Goal: Information Seeking & Learning: Learn about a topic

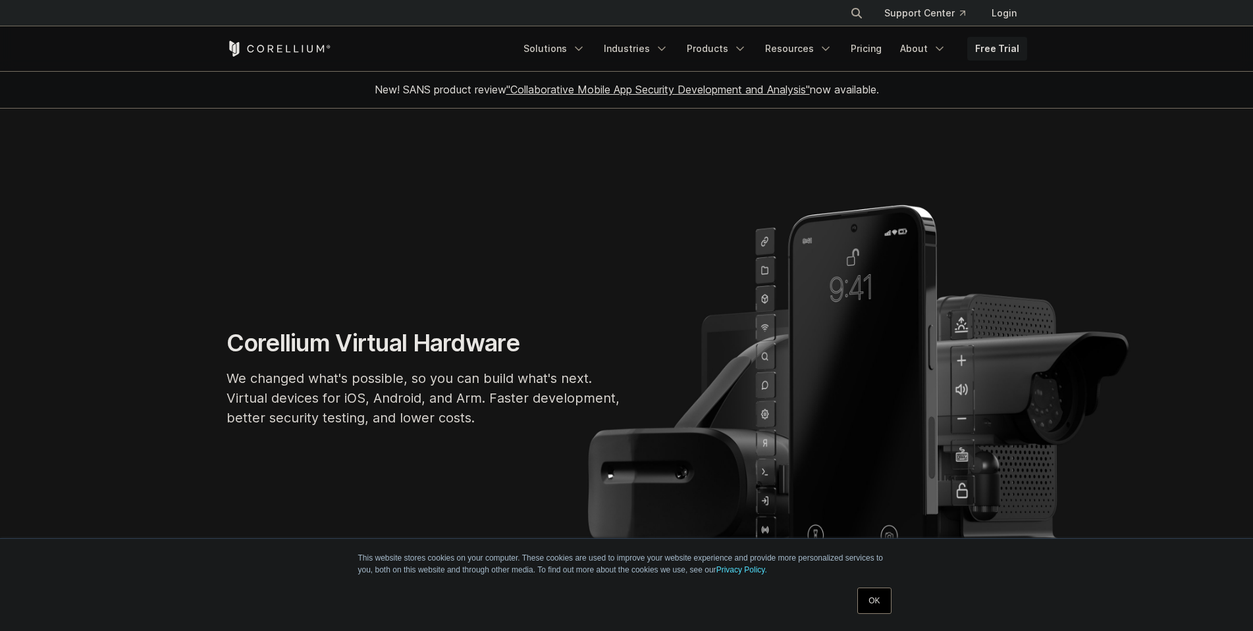
click at [562, 143] on section "Corellium Virtual Hardware We changed what's possible, so you can build what's …" at bounding box center [626, 383] width 1253 height 549
click at [724, 57] on link "Products" at bounding box center [717, 49] width 76 height 24
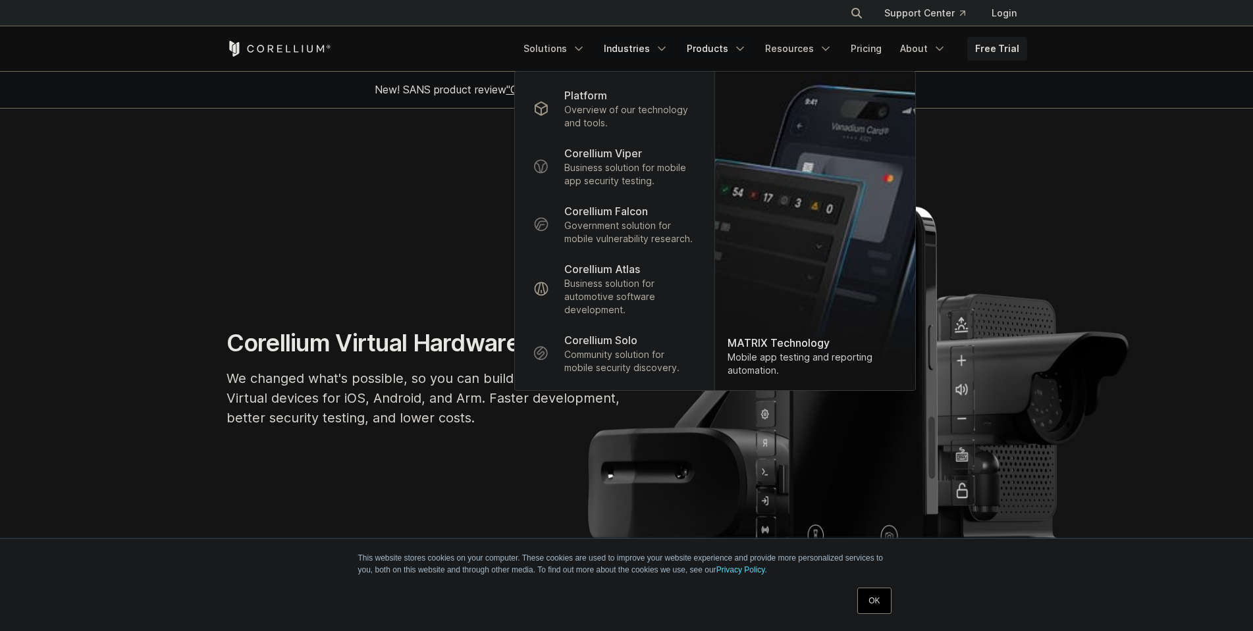
click at [660, 49] on link "Industries" at bounding box center [636, 49] width 80 height 24
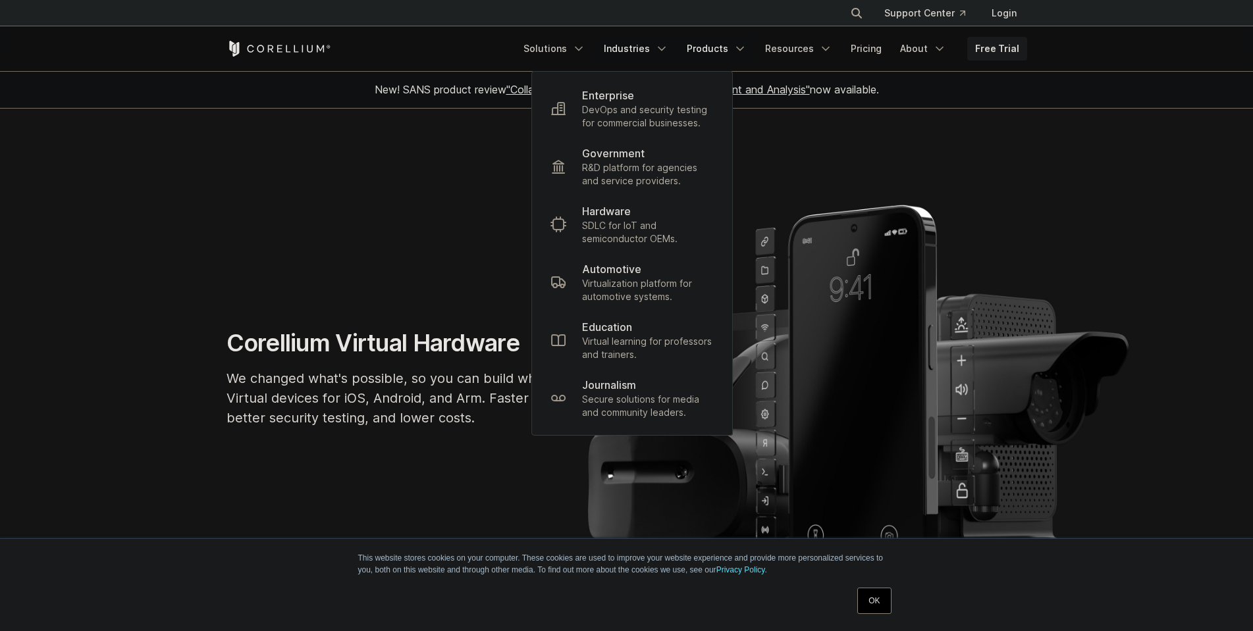
click at [736, 45] on link "Products" at bounding box center [717, 49] width 76 height 24
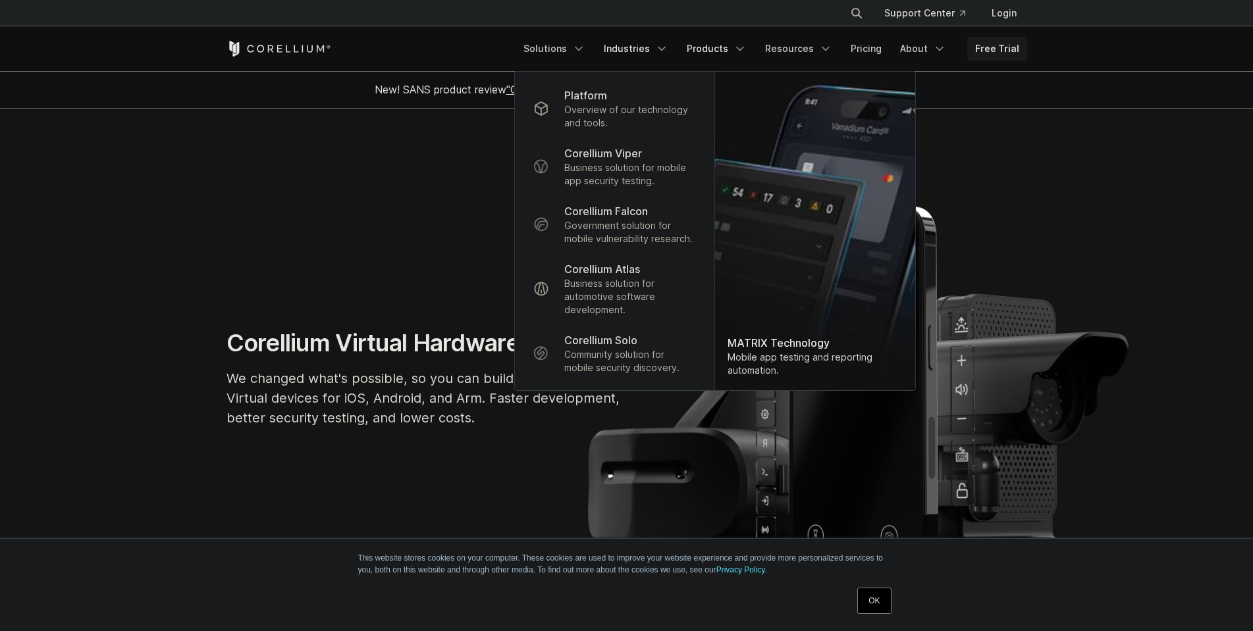
click at [638, 45] on link "Industries" at bounding box center [636, 49] width 80 height 24
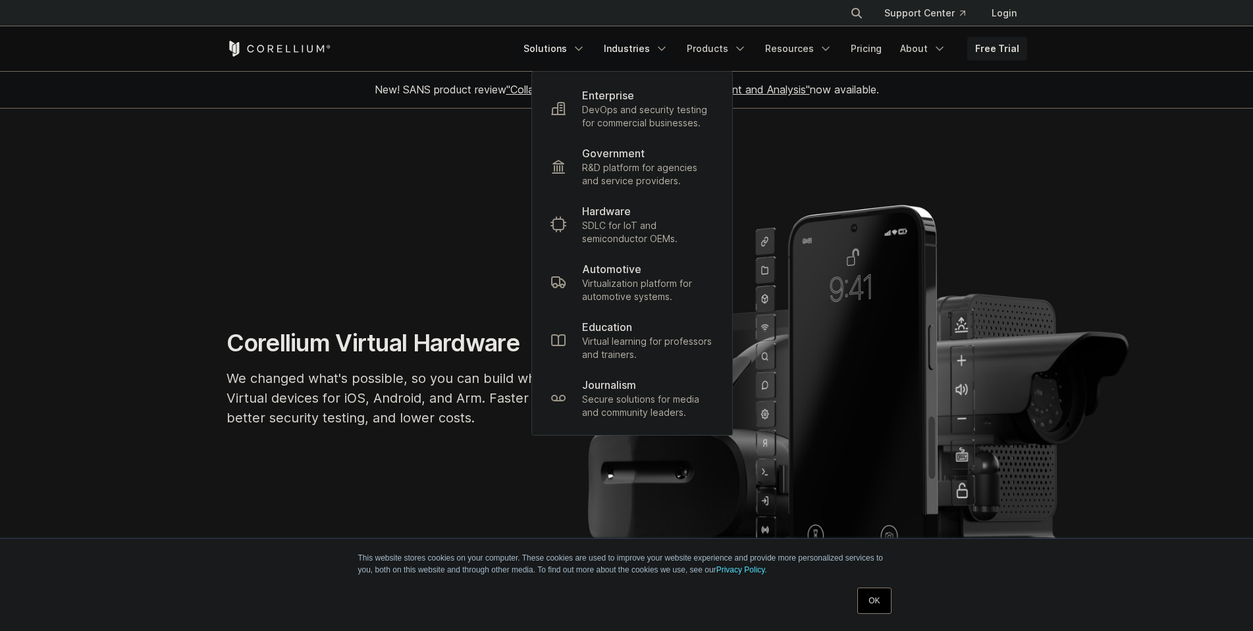
click at [575, 54] on link "Solutions" at bounding box center [554, 49] width 78 height 24
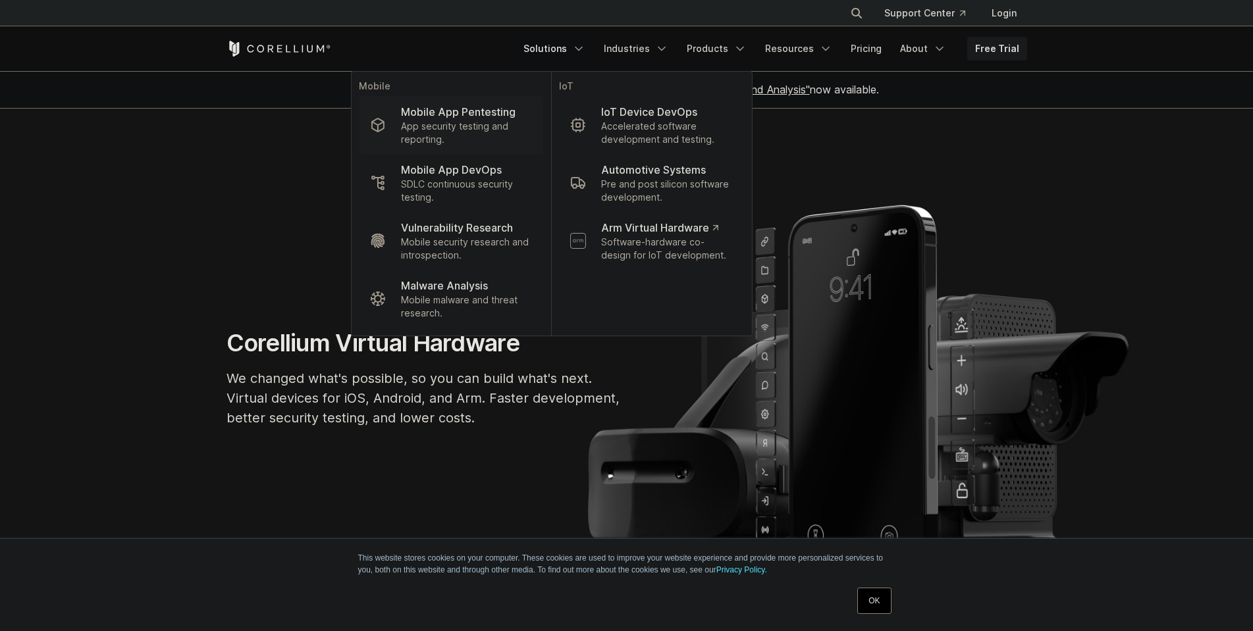
drag, startPoint x: 496, startPoint y: 114, endPoint x: 487, endPoint y: 115, distance: 8.7
click at [738, 43] on link "Products" at bounding box center [717, 49] width 76 height 24
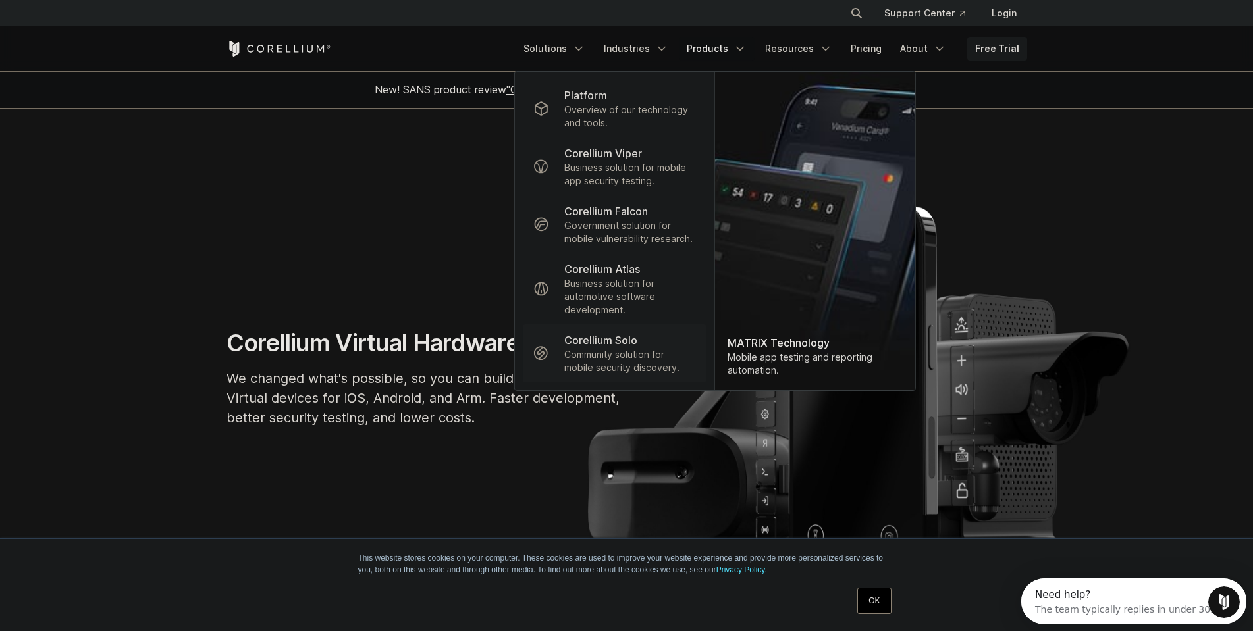
click at [631, 352] on p "Community solution for mobile security discovery." at bounding box center [629, 361] width 131 height 26
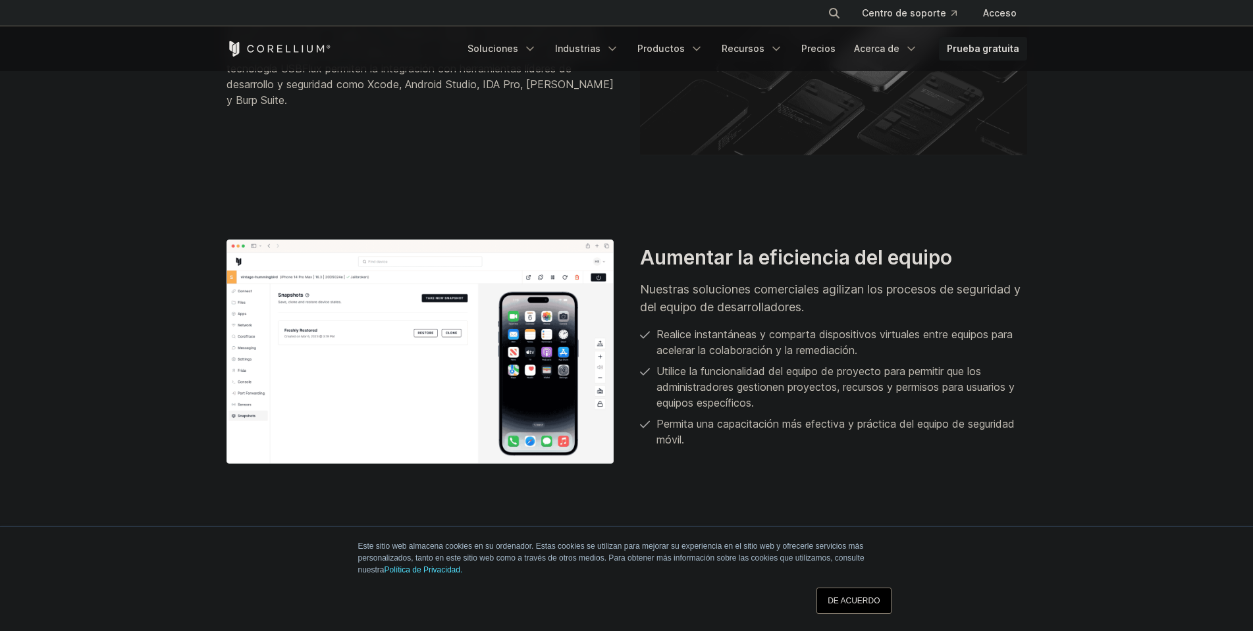
scroll to position [2435, 0]
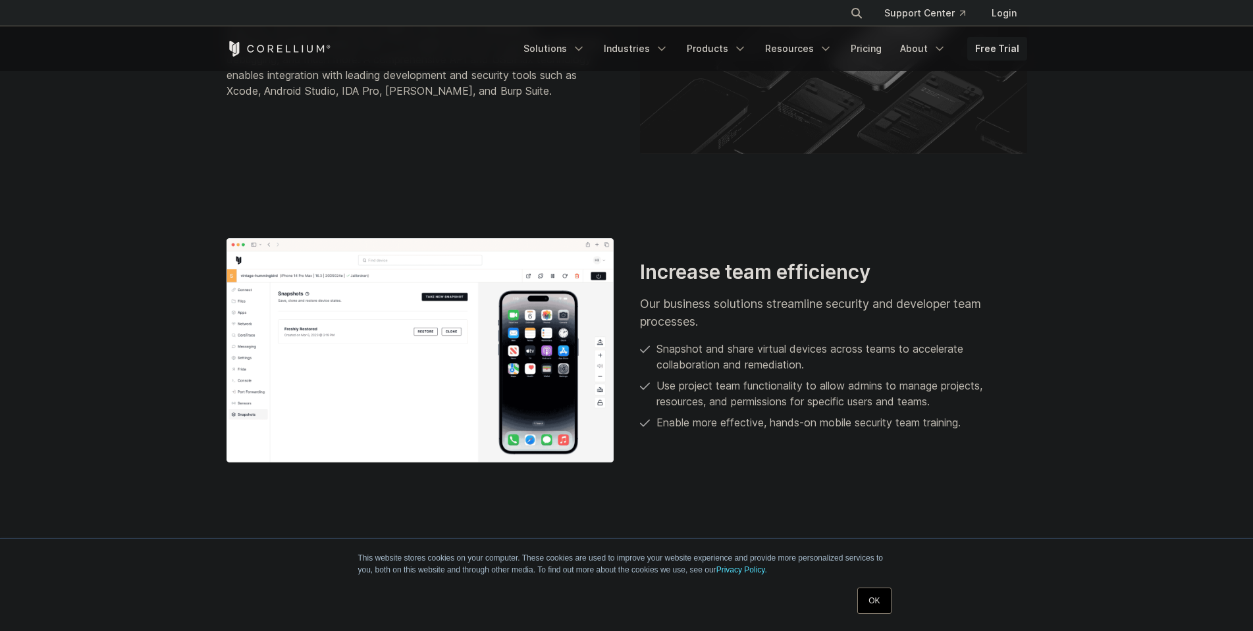
click at [287, 174] on section "Comprehensive penetration testing Corellium provides a powerful and polished us…" at bounding box center [626, 46] width 1253 height 302
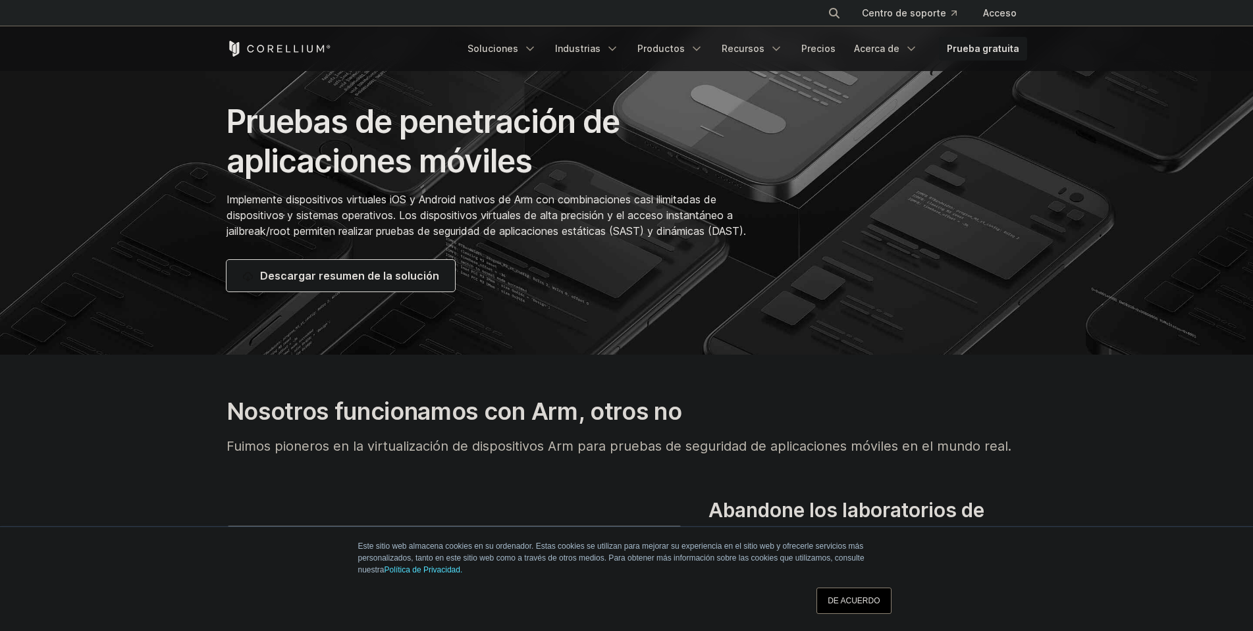
scroll to position [294, 0]
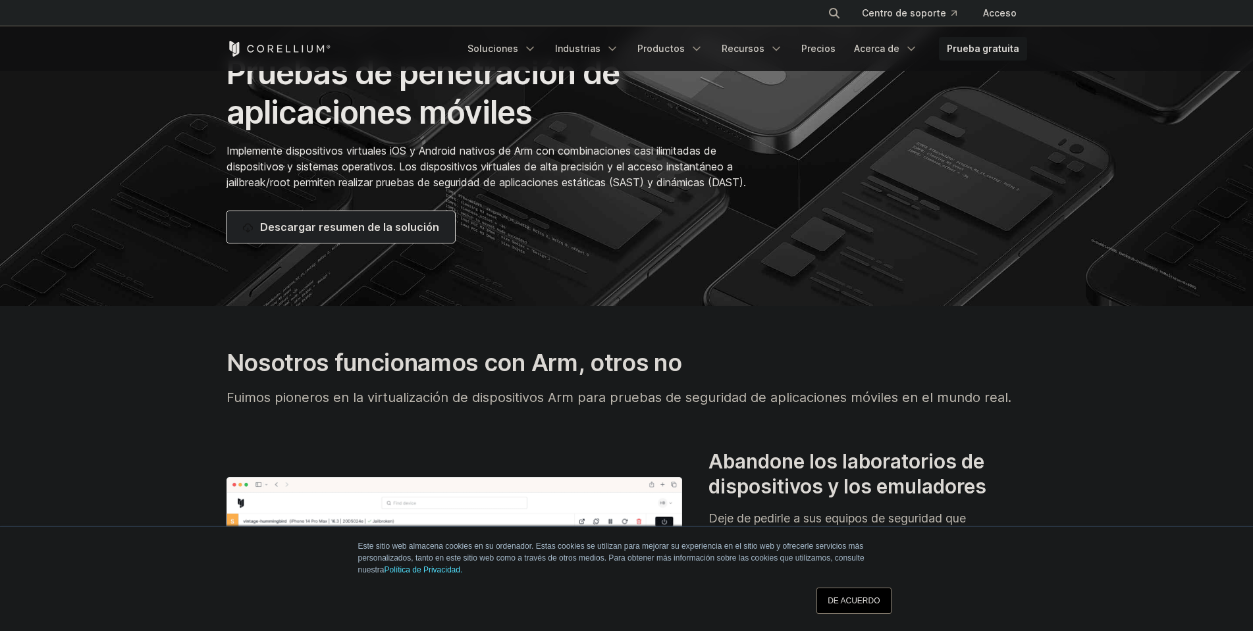
click at [400, 237] on link "Descargar resumen de la solución" at bounding box center [340, 227] width 228 height 32
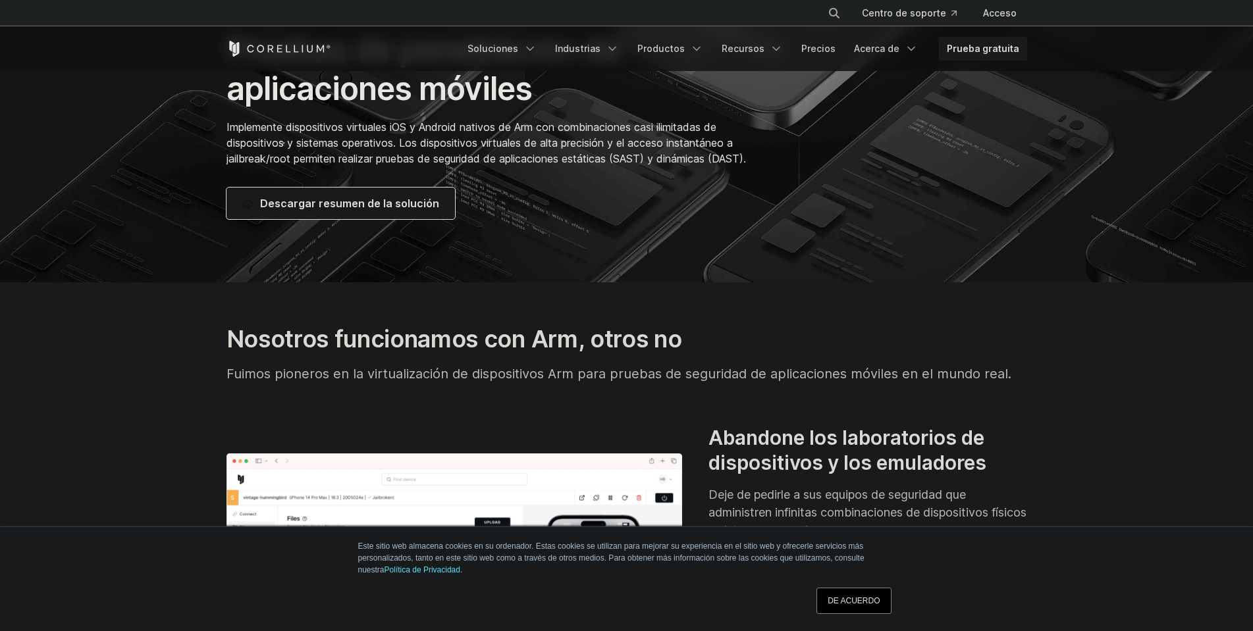
scroll to position [162, 0]
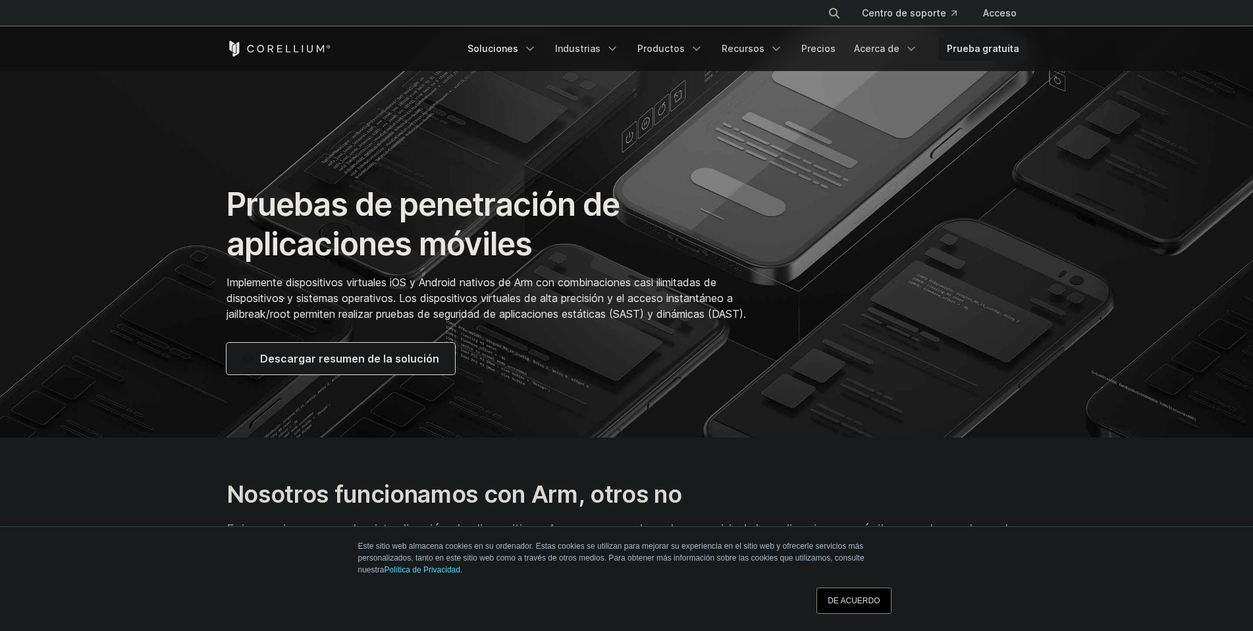
click at [536, 49] on icon "Menú de navegación" at bounding box center [529, 48] width 13 height 13
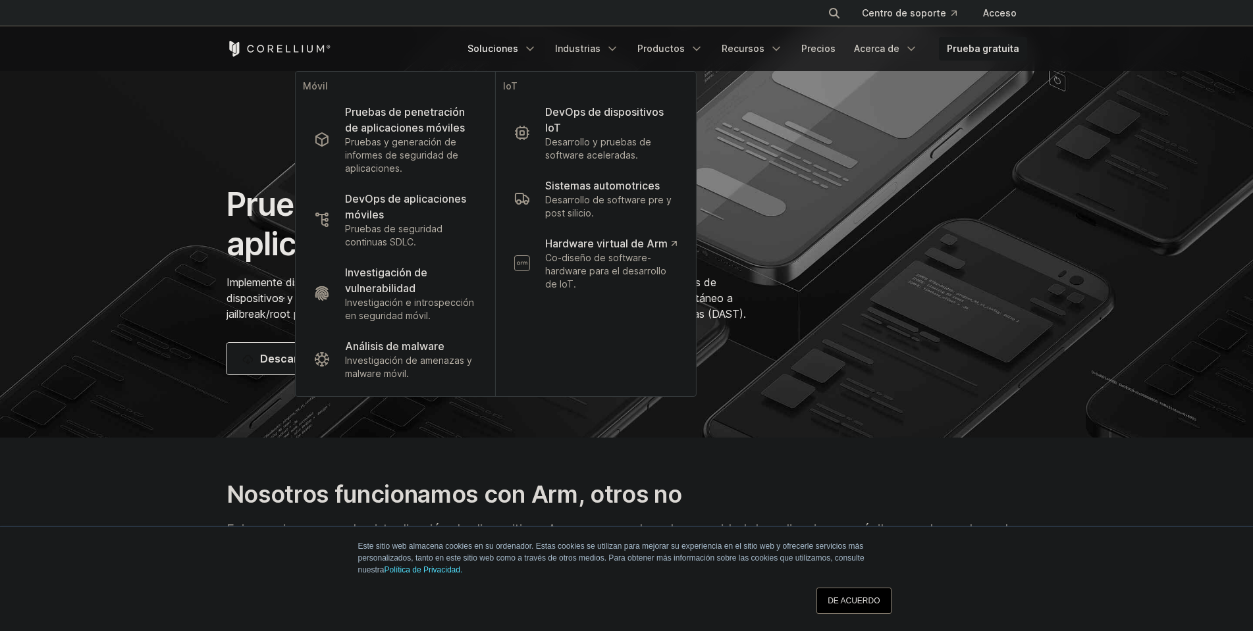
click at [536, 49] on icon "Menú de navegación" at bounding box center [529, 48] width 13 height 13
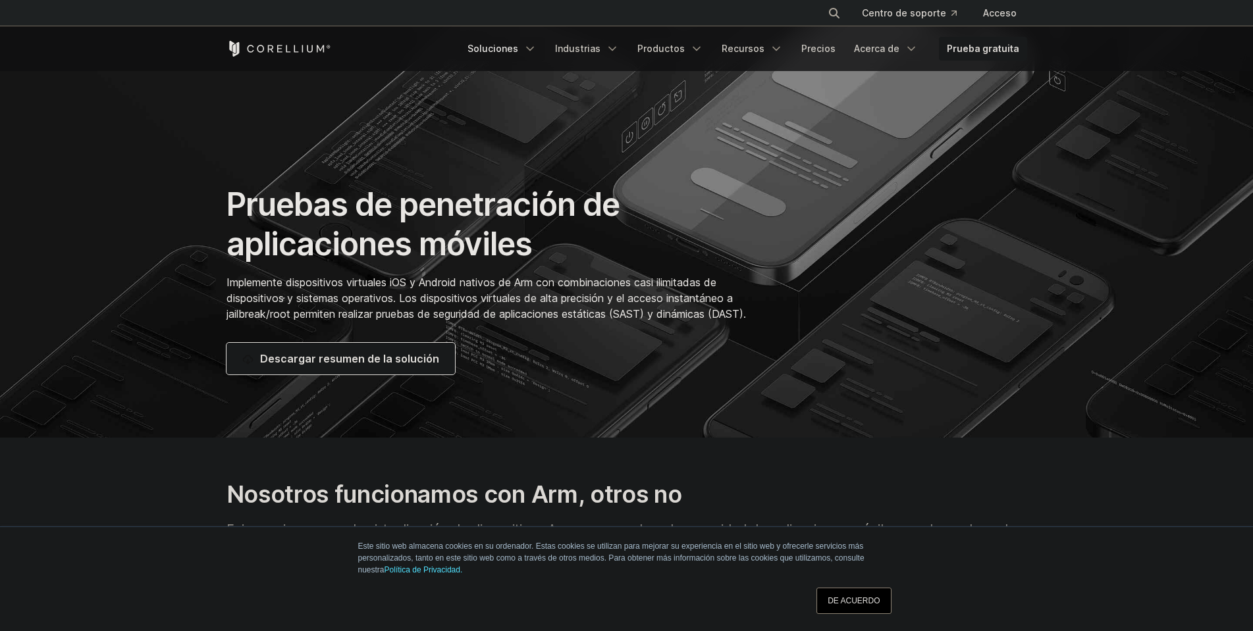
click at [533, 48] on polyline "Menú de navegación" at bounding box center [530, 48] width 7 height 3
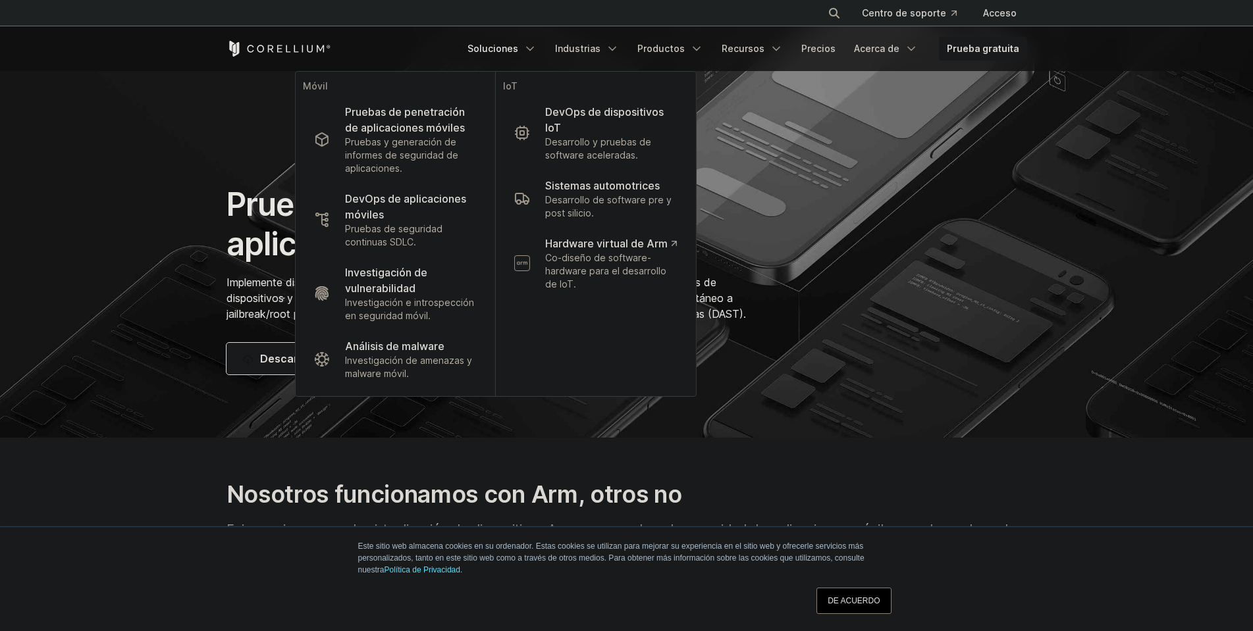
click at [533, 47] on polyline "Menú de navegación" at bounding box center [530, 48] width 7 height 3
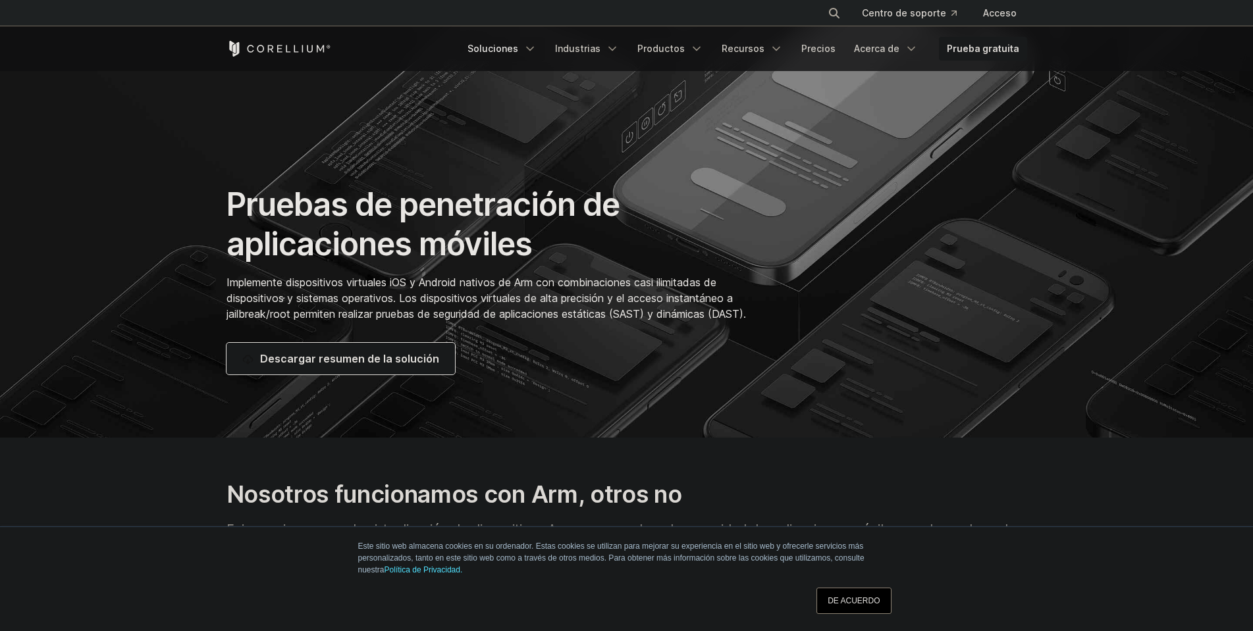
click at [533, 47] on polyline "Menú de navegación" at bounding box center [530, 48] width 7 height 3
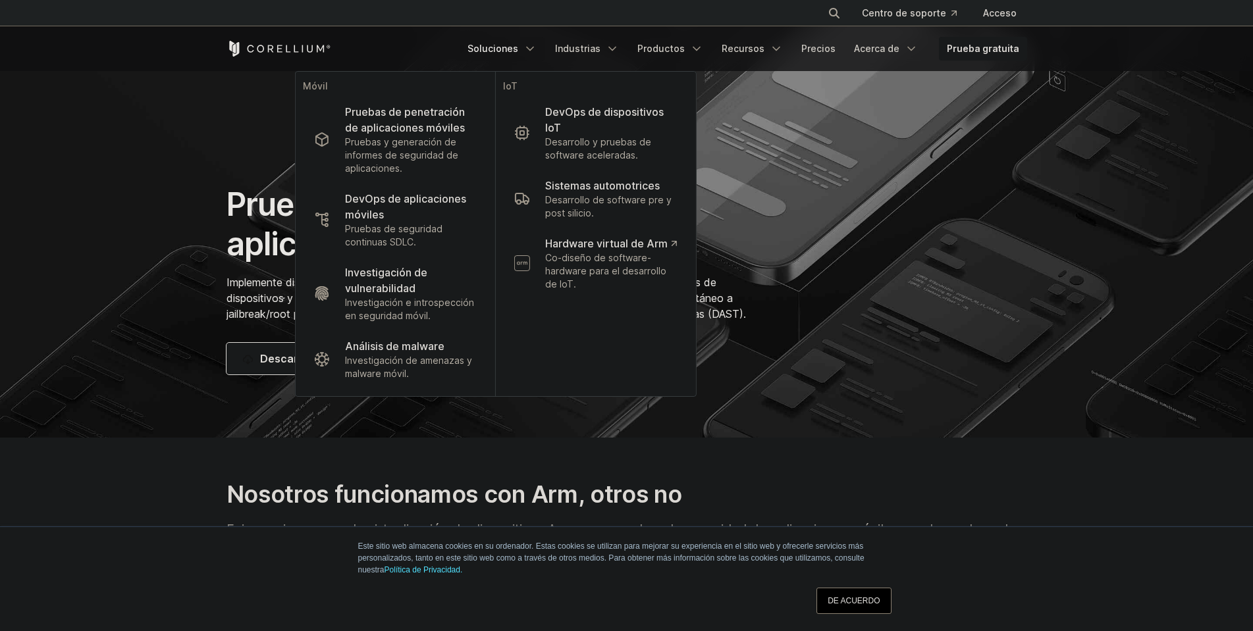
click at [533, 47] on polyline "Menú de navegación" at bounding box center [530, 48] width 7 height 3
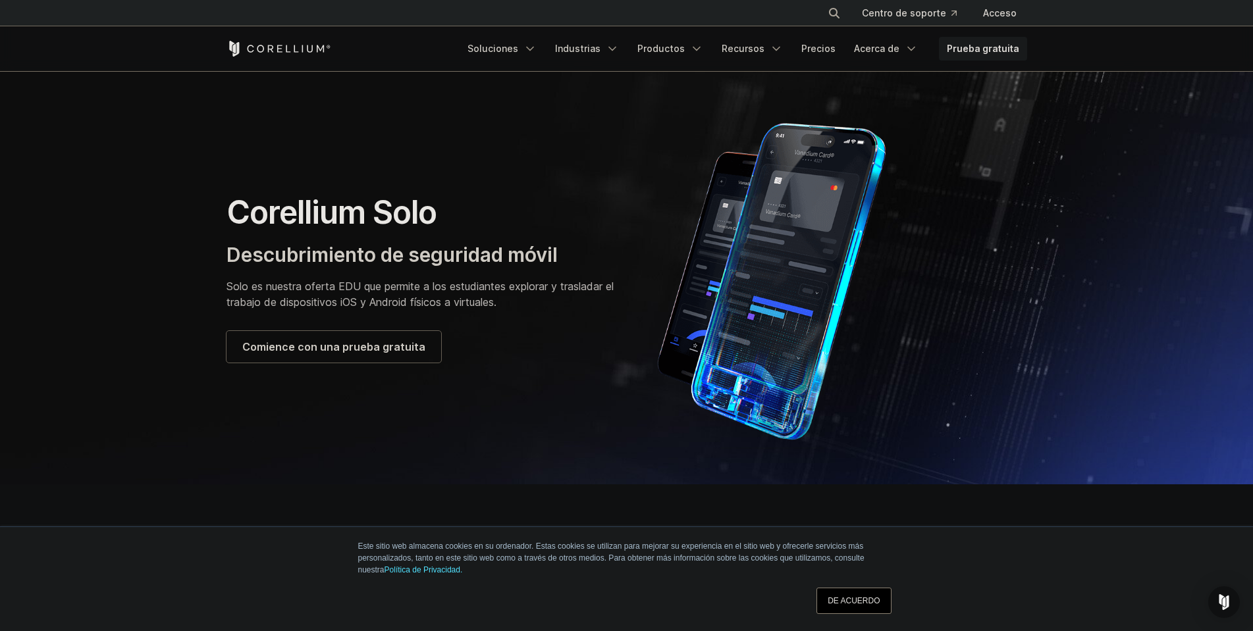
click at [106, 278] on section "Corellium Solo Descubrimiento de seguridad móvil Solo es nuestra oferta EDU que…" at bounding box center [626, 277] width 1253 height 413
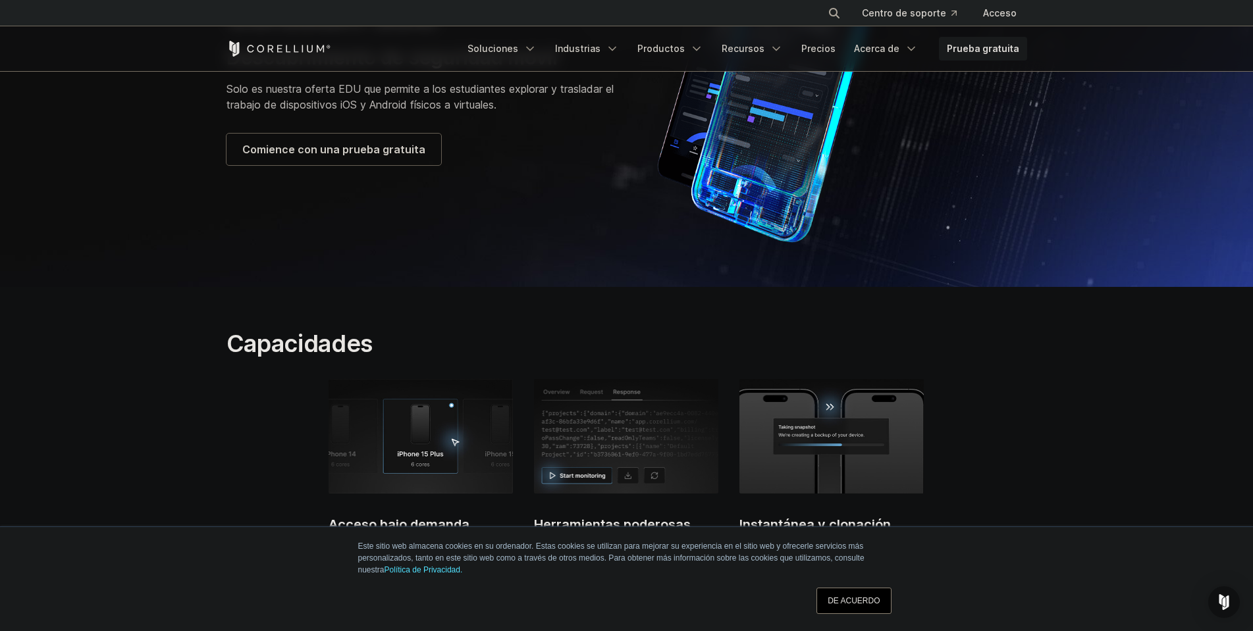
scroll to position [66, 0]
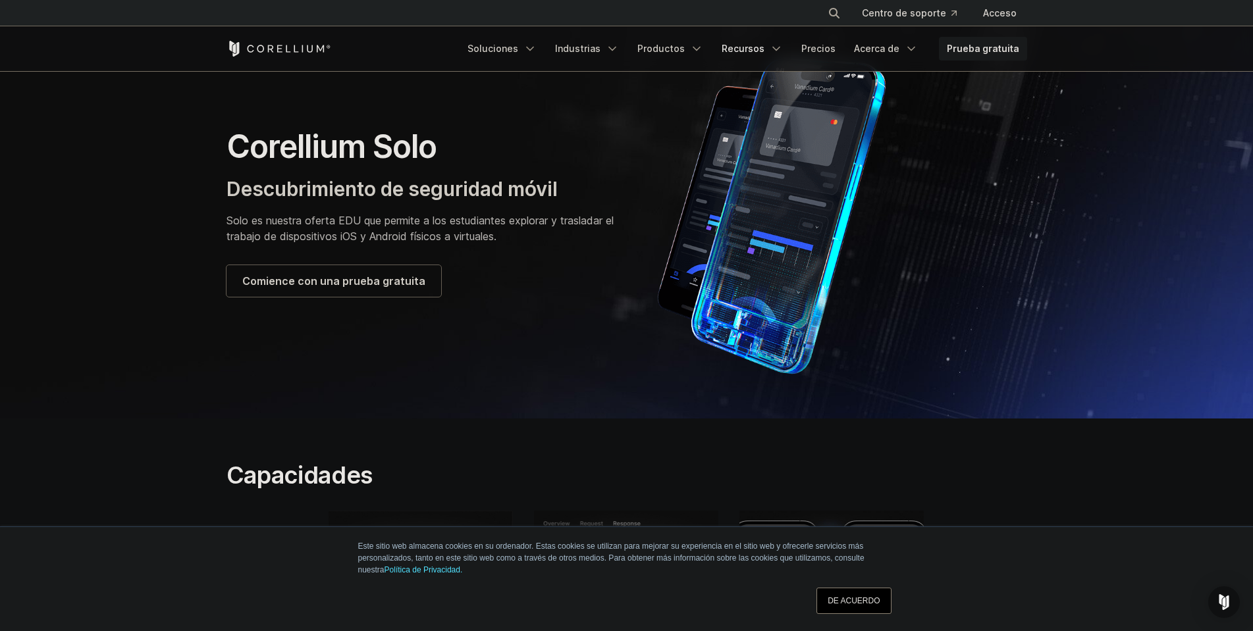
click at [758, 51] on font "Recursos" at bounding box center [742, 48] width 43 height 11
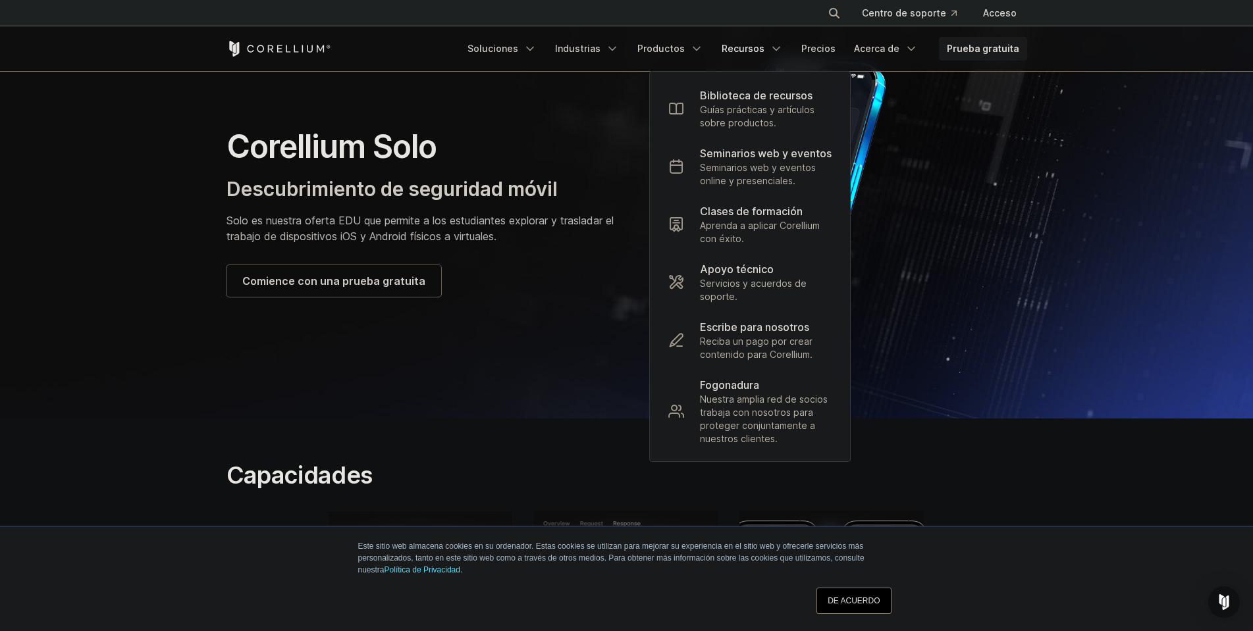
click at [764, 49] on font "Recursos" at bounding box center [742, 48] width 43 height 11
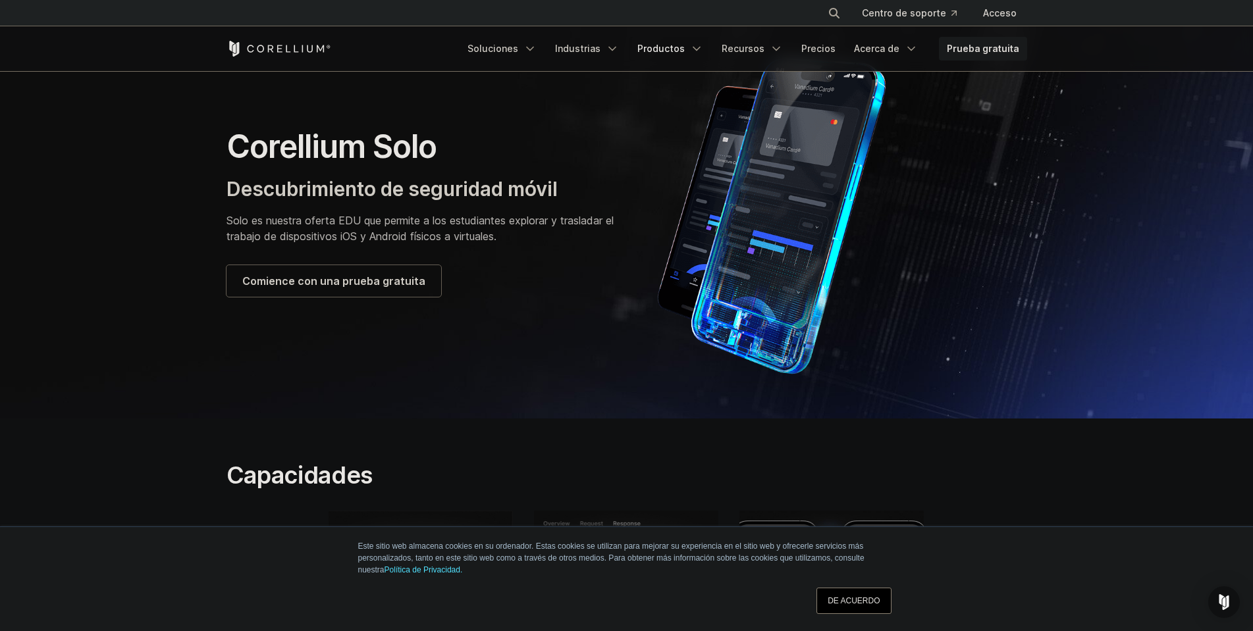
click at [693, 52] on link "Productos" at bounding box center [670, 49] width 82 height 24
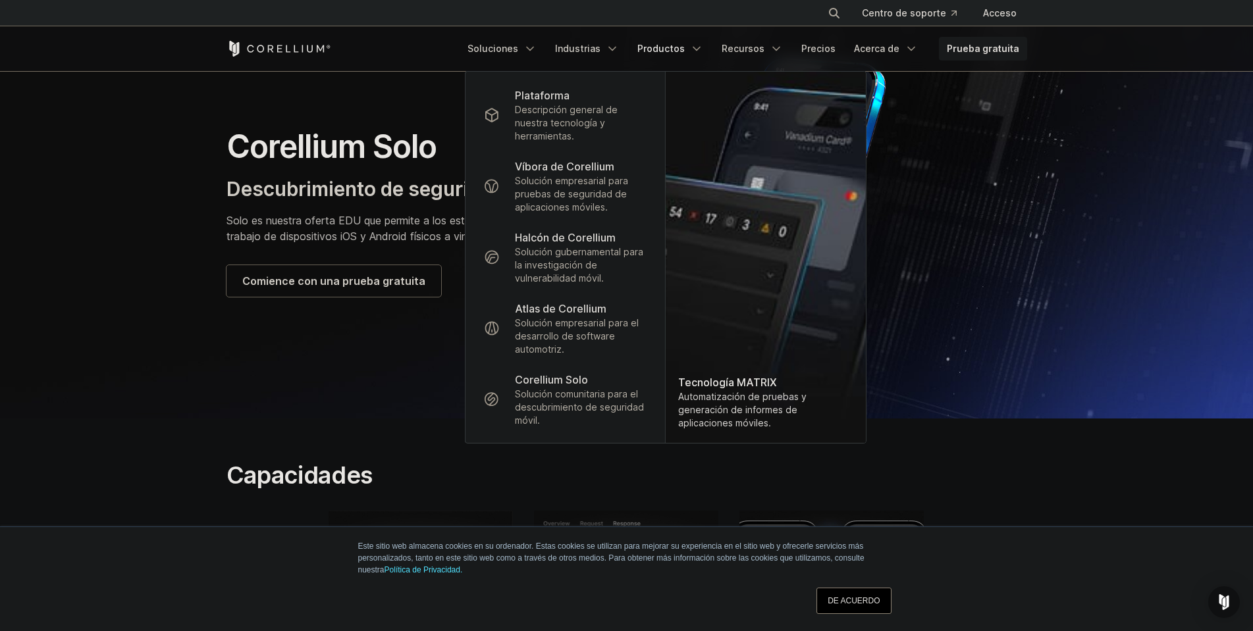
click at [693, 51] on link "Productos" at bounding box center [670, 49] width 82 height 24
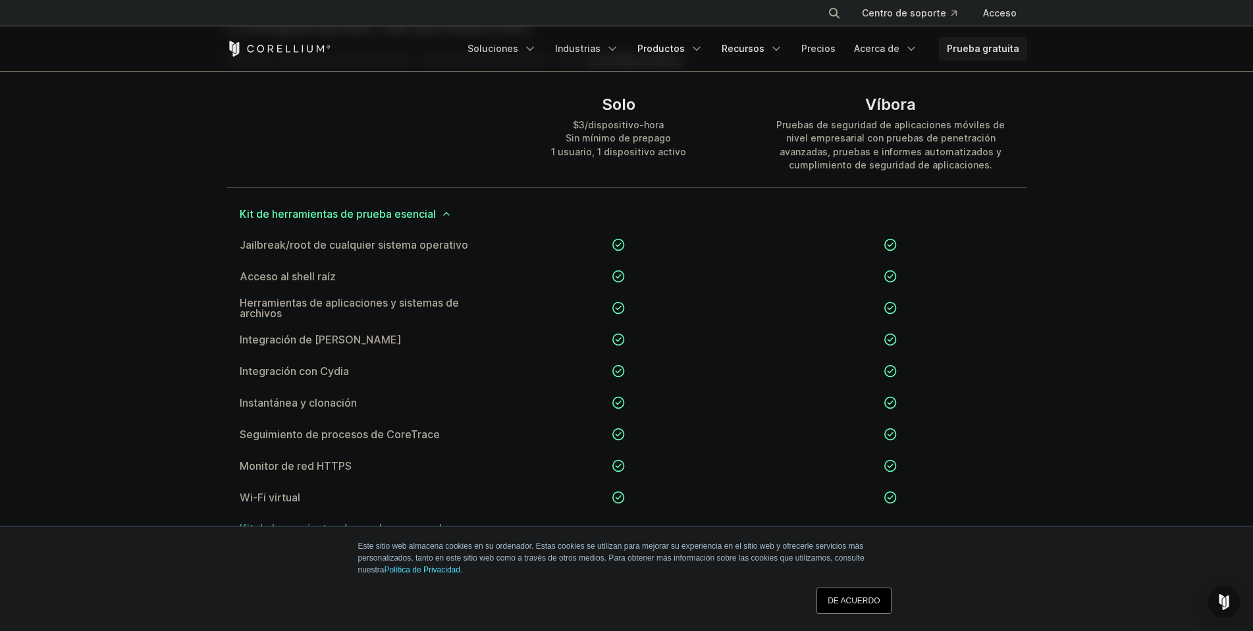
scroll to position [987, 0]
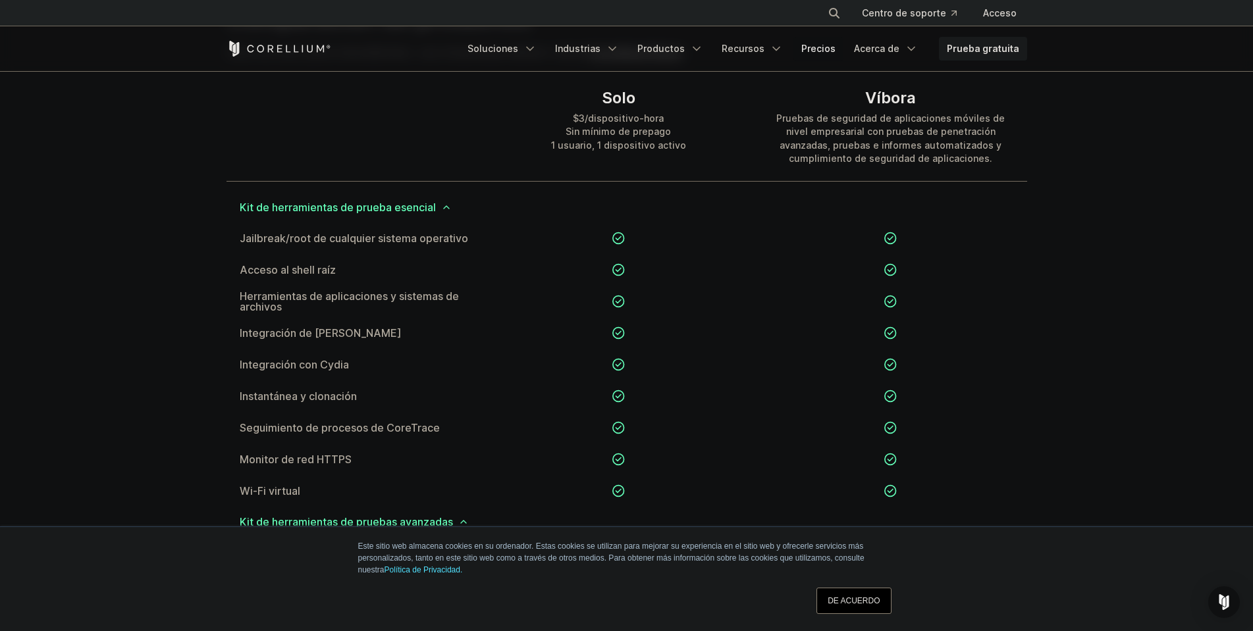
click at [832, 49] on font "Precios" at bounding box center [818, 48] width 34 height 11
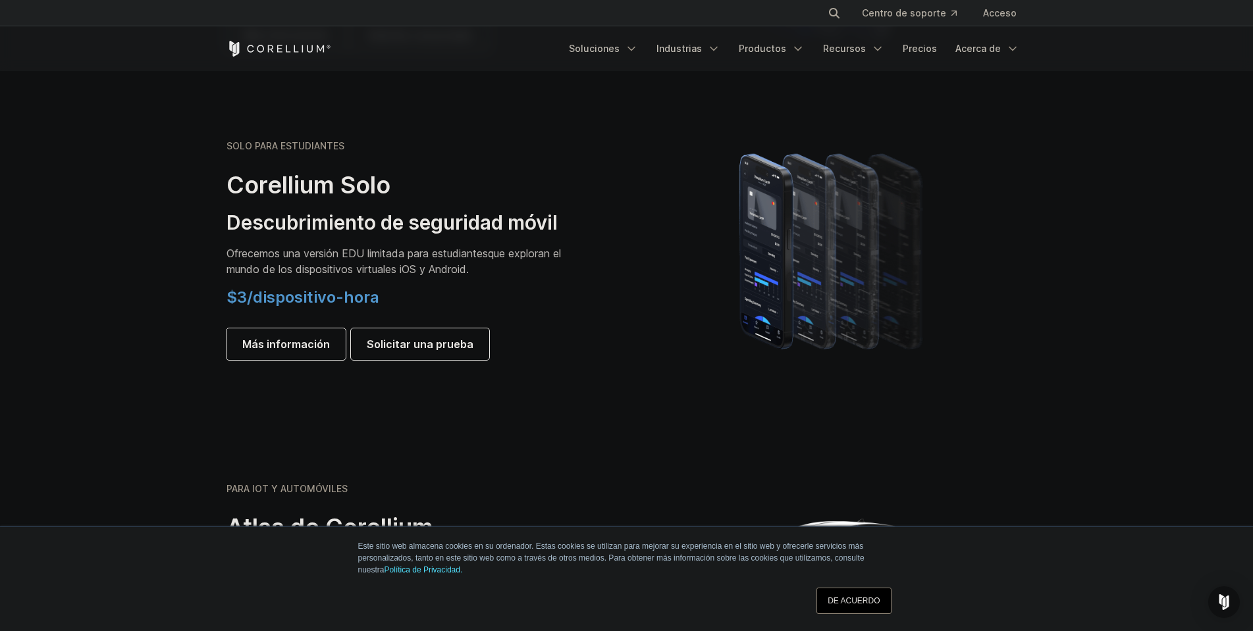
scroll to position [921, 0]
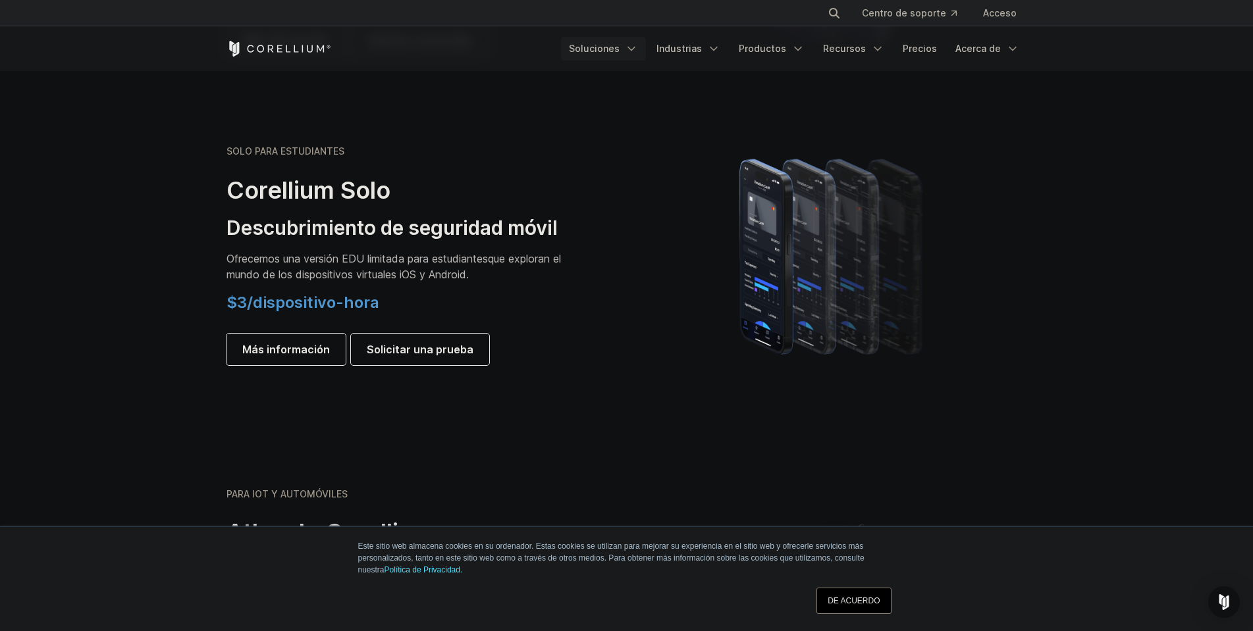
click at [636, 53] on icon "Menú de navegación" at bounding box center [631, 48] width 13 height 13
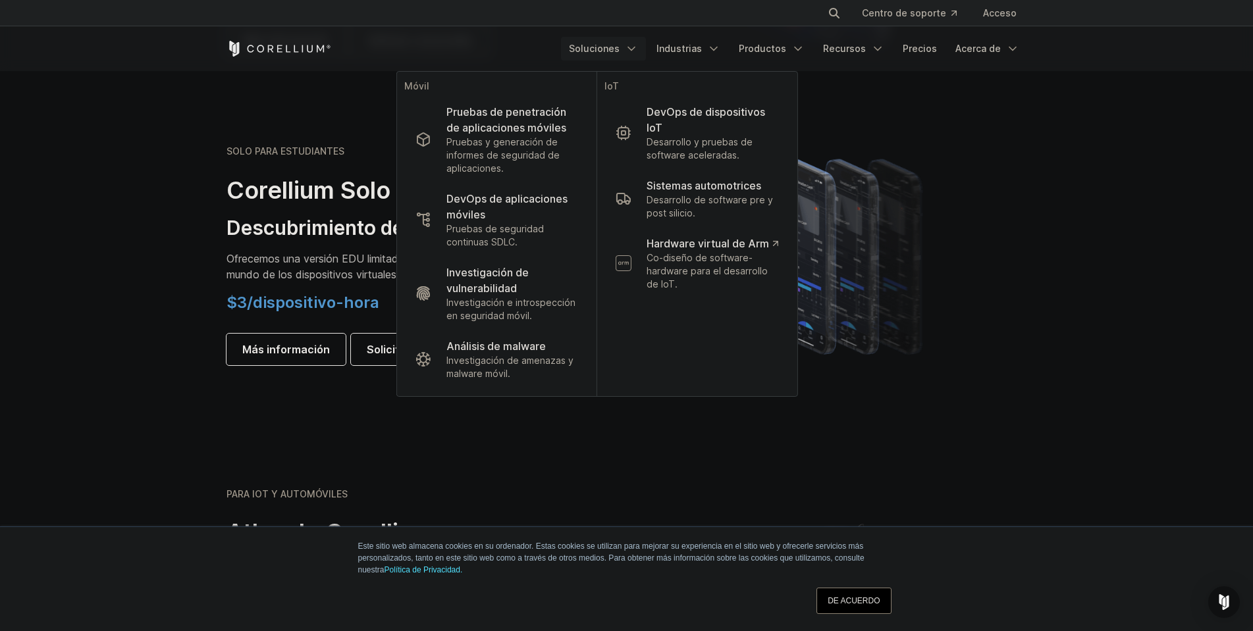
click at [85, 149] on section "SOLO PARA ESTUDIANTES Corellium Solo Descubrimiento de seguridad móvil Ofrecemo…" at bounding box center [626, 255] width 1253 height 315
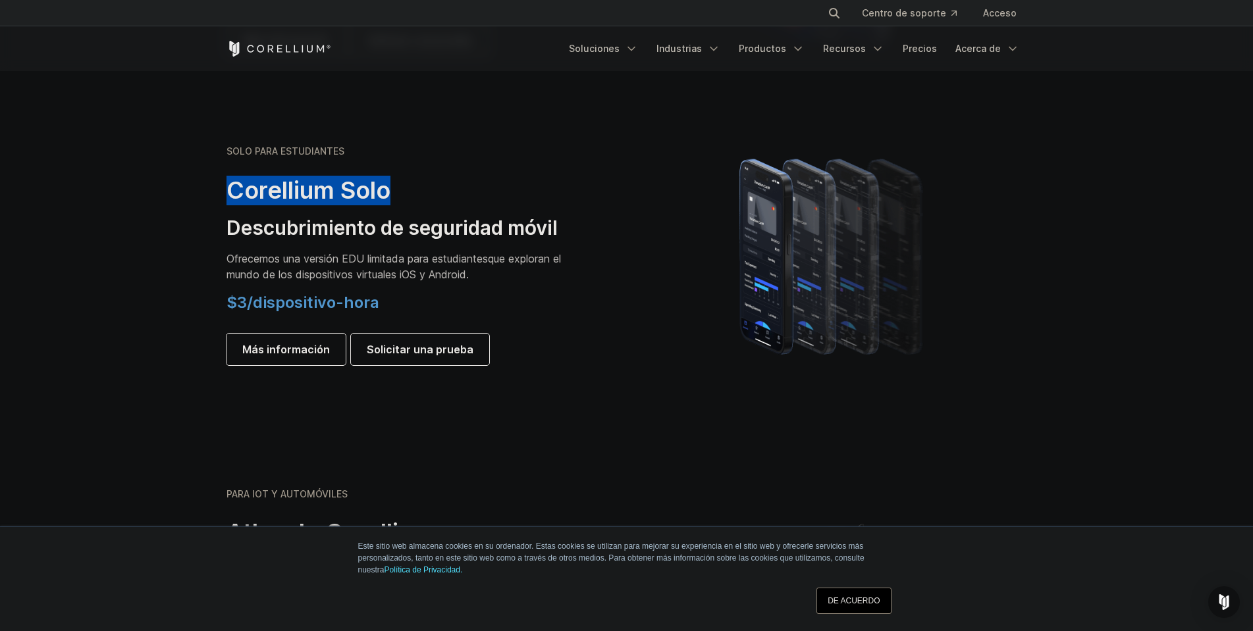
drag, startPoint x: 397, startPoint y: 190, endPoint x: 224, endPoint y: 194, distance: 173.1
click at [224, 194] on div "SOLO PARA ESTUDIANTES Corellium Solo Descubrimiento de seguridad móvil Ofrecemo…" at bounding box center [419, 255] width 413 height 220
click at [424, 182] on h2 "Corellium Solo" at bounding box center [410, 191] width 369 height 30
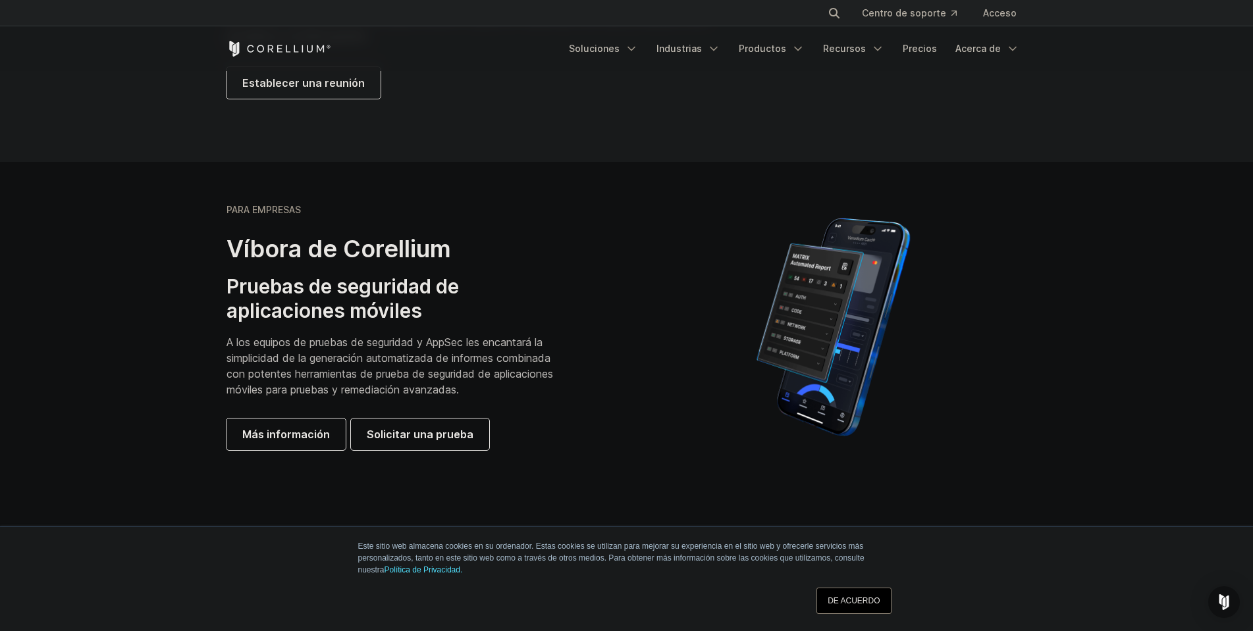
scroll to position [263, 0]
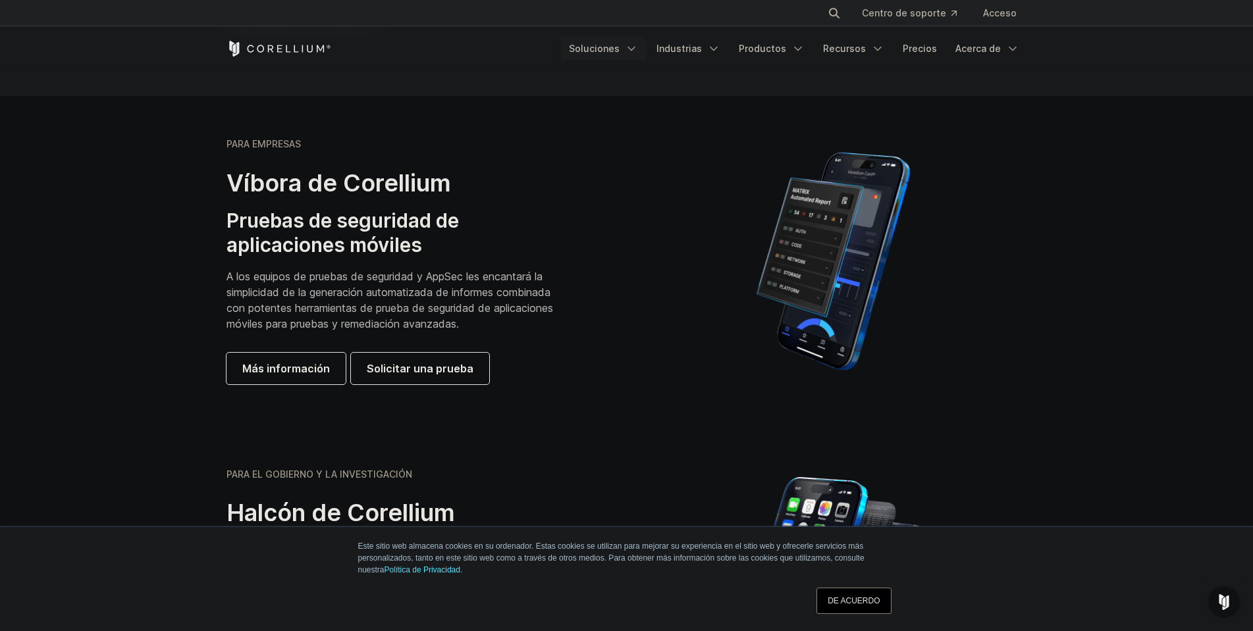
click at [647, 38] on div "Prueba gratuita Soluciones" at bounding box center [626, 48] width 800 height 45
click at [644, 40] on link "Soluciones" at bounding box center [603, 49] width 85 height 24
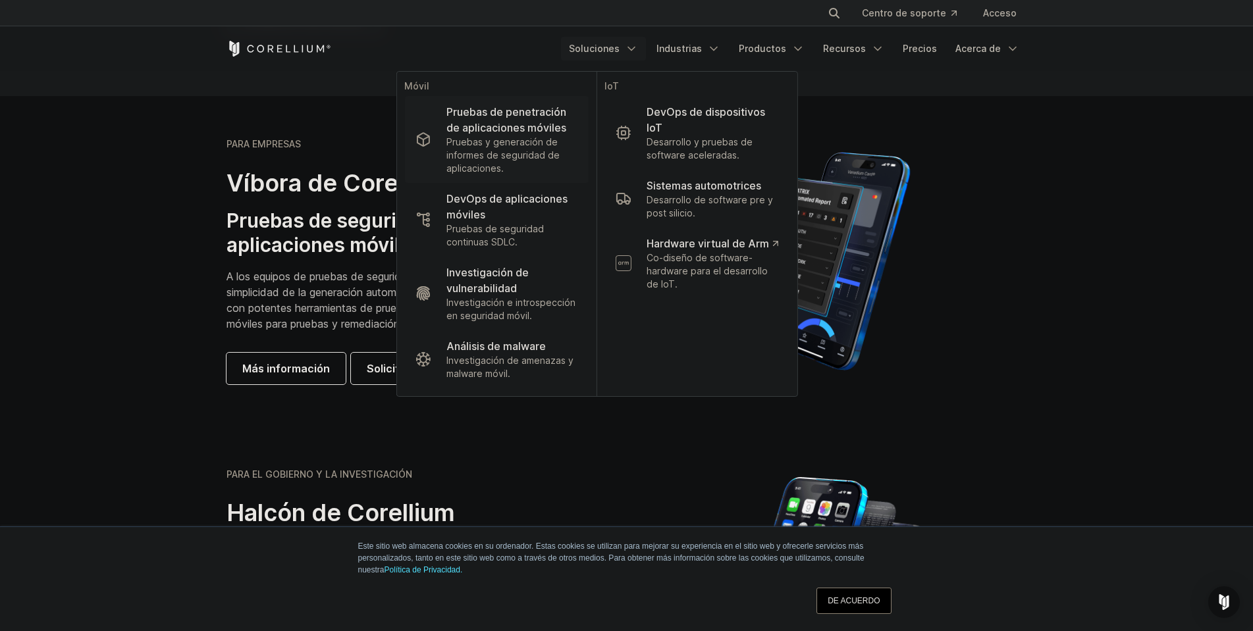
click at [529, 122] on font "Pruebas de penetración de aplicaciones móviles" at bounding box center [506, 119] width 120 height 29
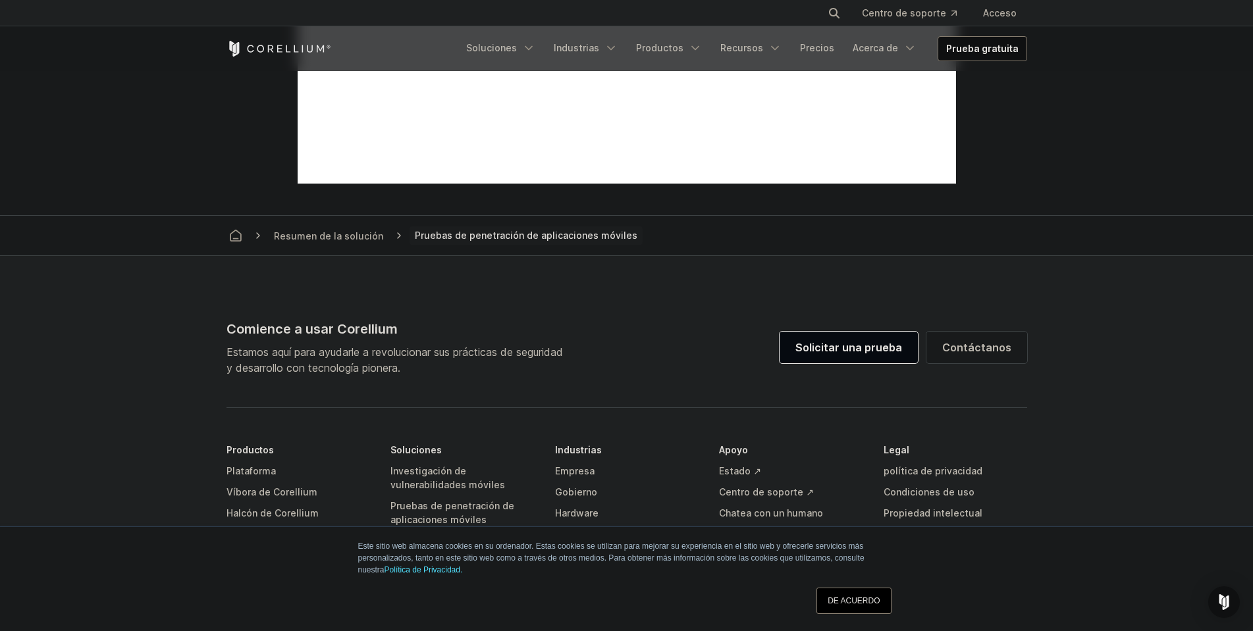
scroll to position [921, 0]
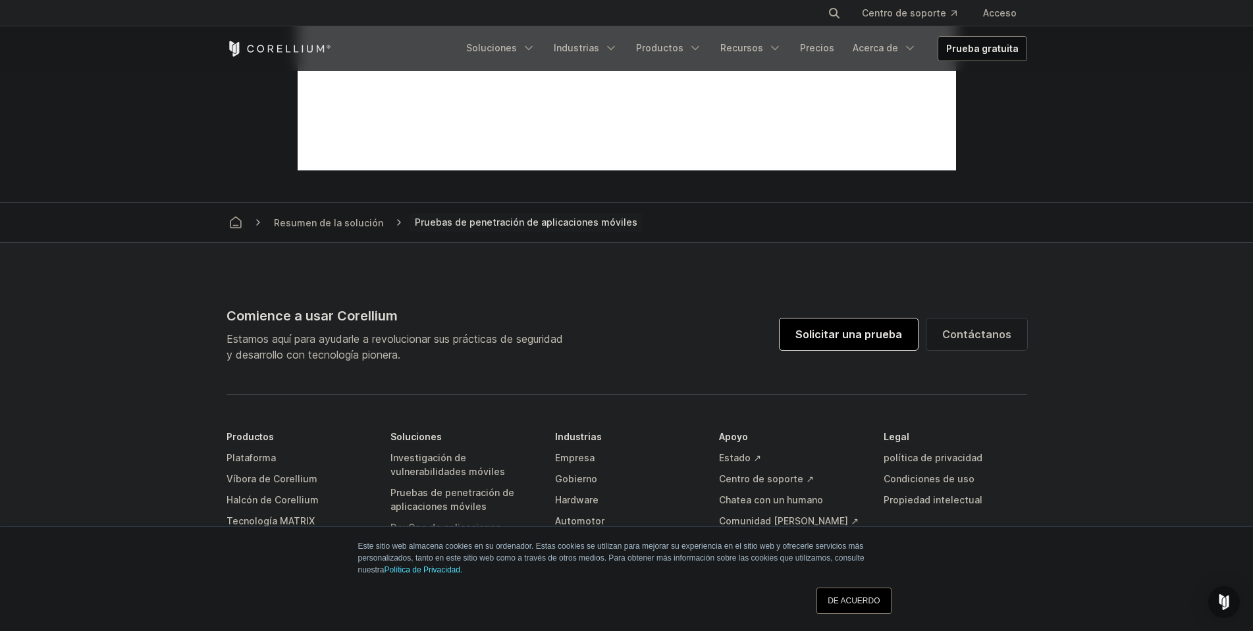
click at [858, 336] on font "Solicitar una prueba" at bounding box center [848, 334] width 107 height 13
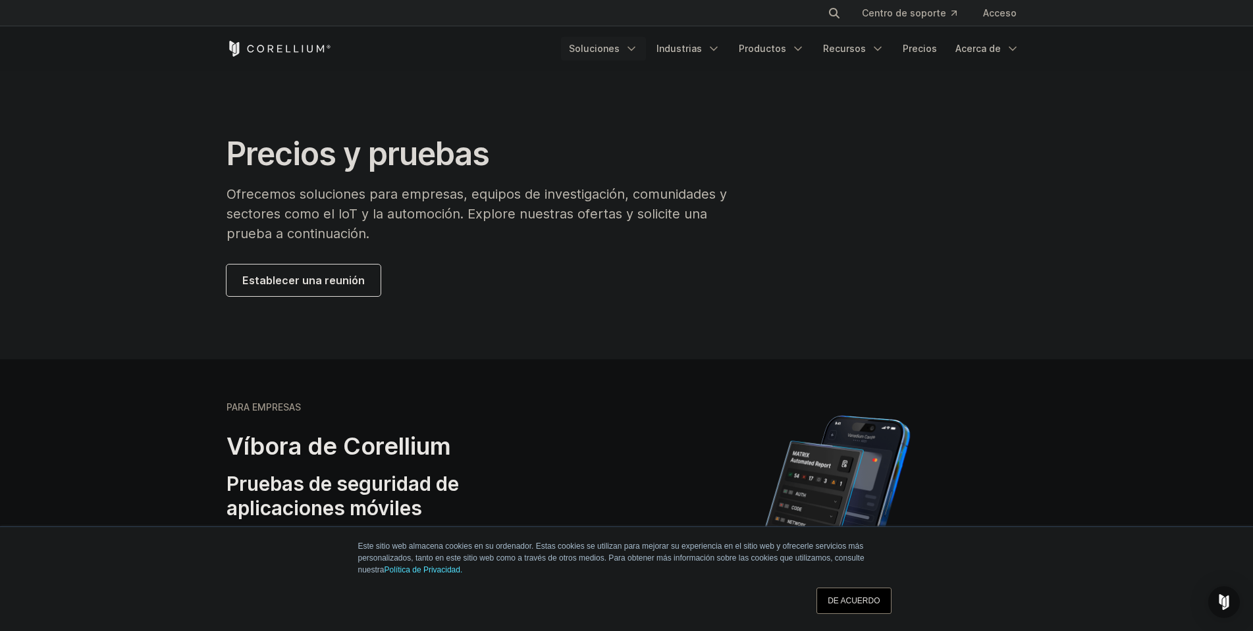
click at [638, 51] on icon "Menú de navegación" at bounding box center [631, 48] width 13 height 13
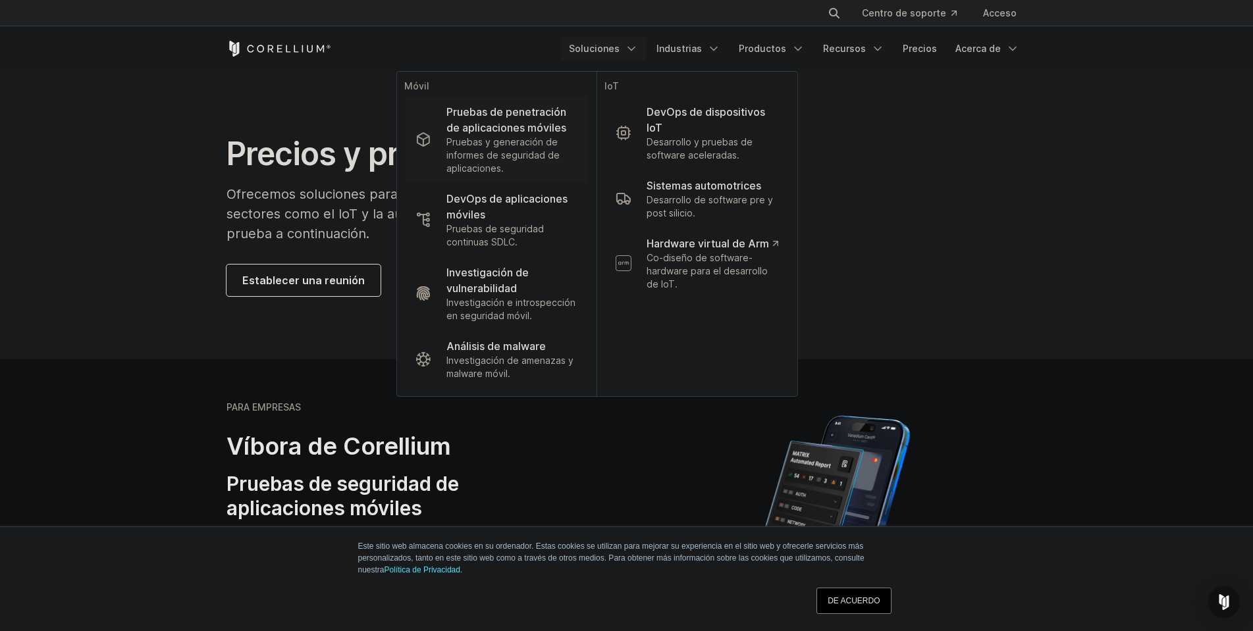
click at [519, 137] on font "Pruebas y generación de informes de seguridad de aplicaciones." at bounding box center [502, 155] width 113 height 38
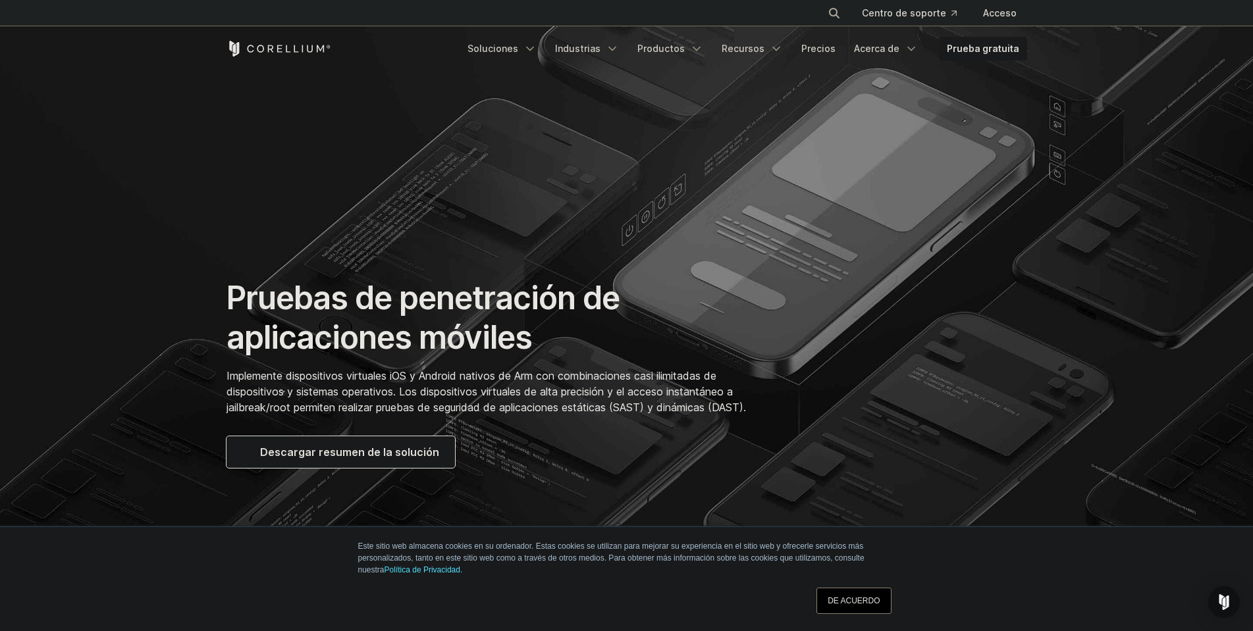
scroll to position [66, 0]
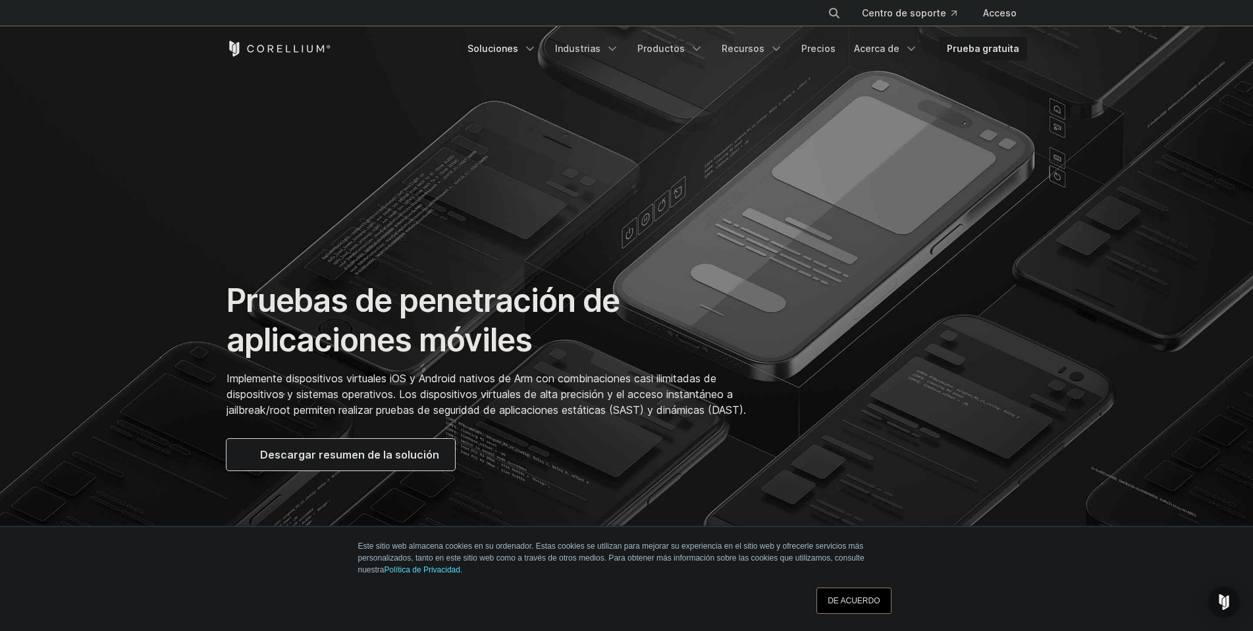
click at [511, 54] on font "Soluciones" at bounding box center [492, 48] width 51 height 13
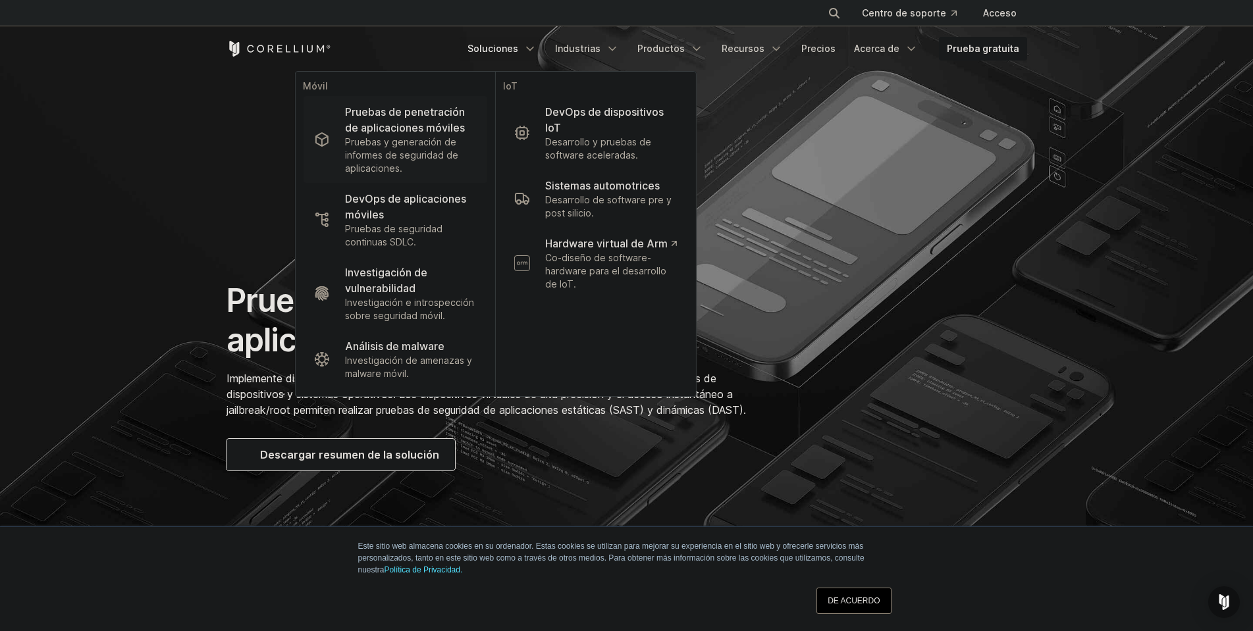
click at [416, 138] on font "Pruebas y generación de informes de seguridad de aplicaciones." at bounding box center [401, 155] width 113 height 38
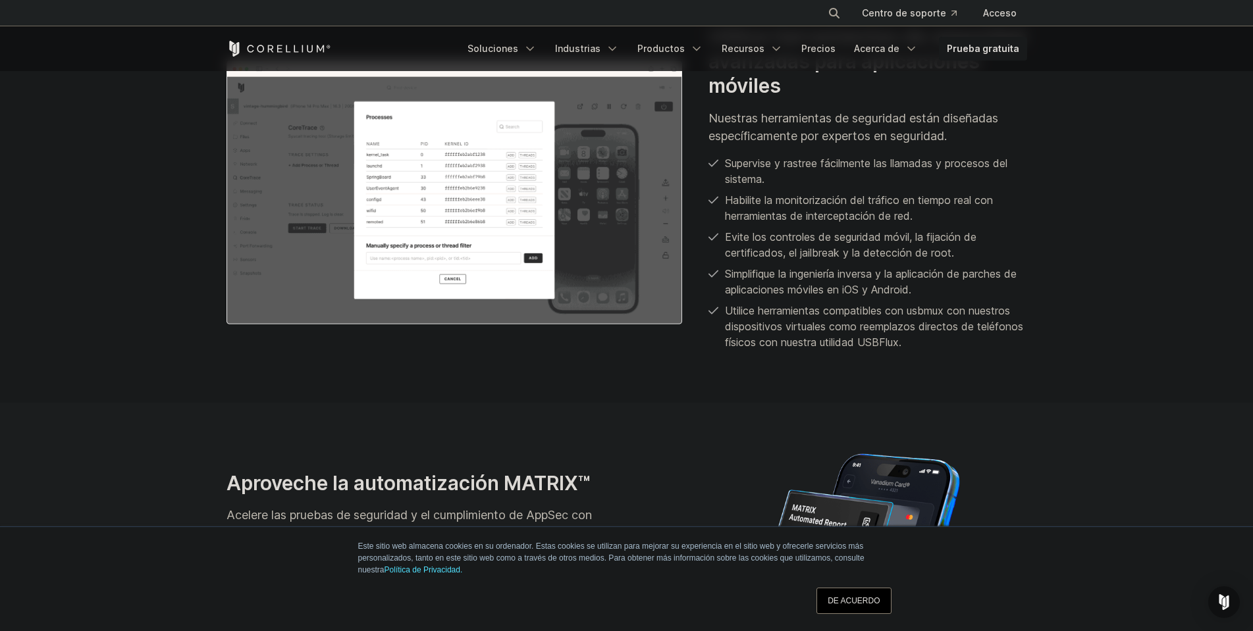
scroll to position [1843, 0]
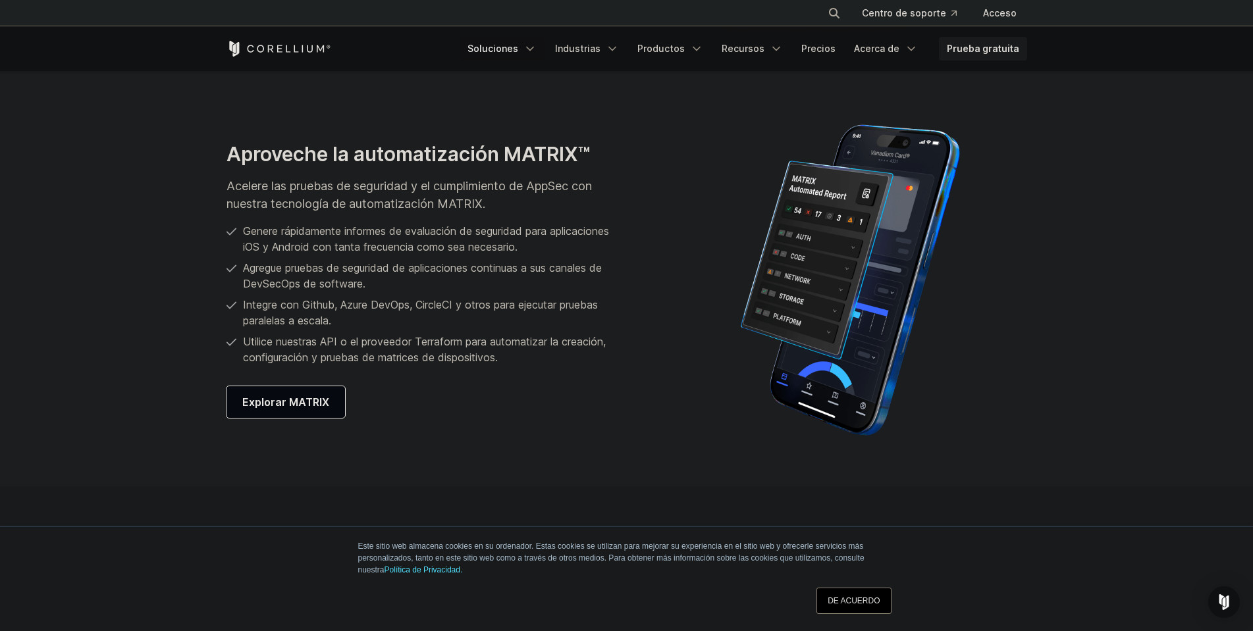
click at [544, 41] on link "Soluciones" at bounding box center [501, 49] width 85 height 24
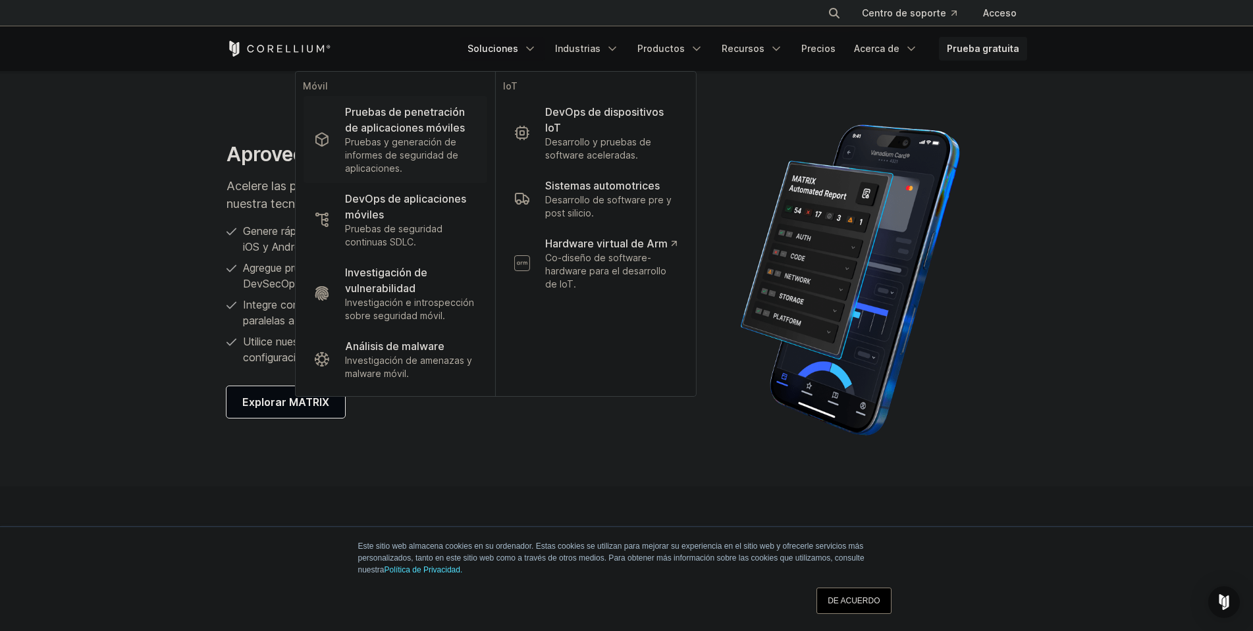
click at [425, 143] on font "Pruebas y generación de informes de seguridad de aplicaciones." at bounding box center [401, 155] width 113 height 38
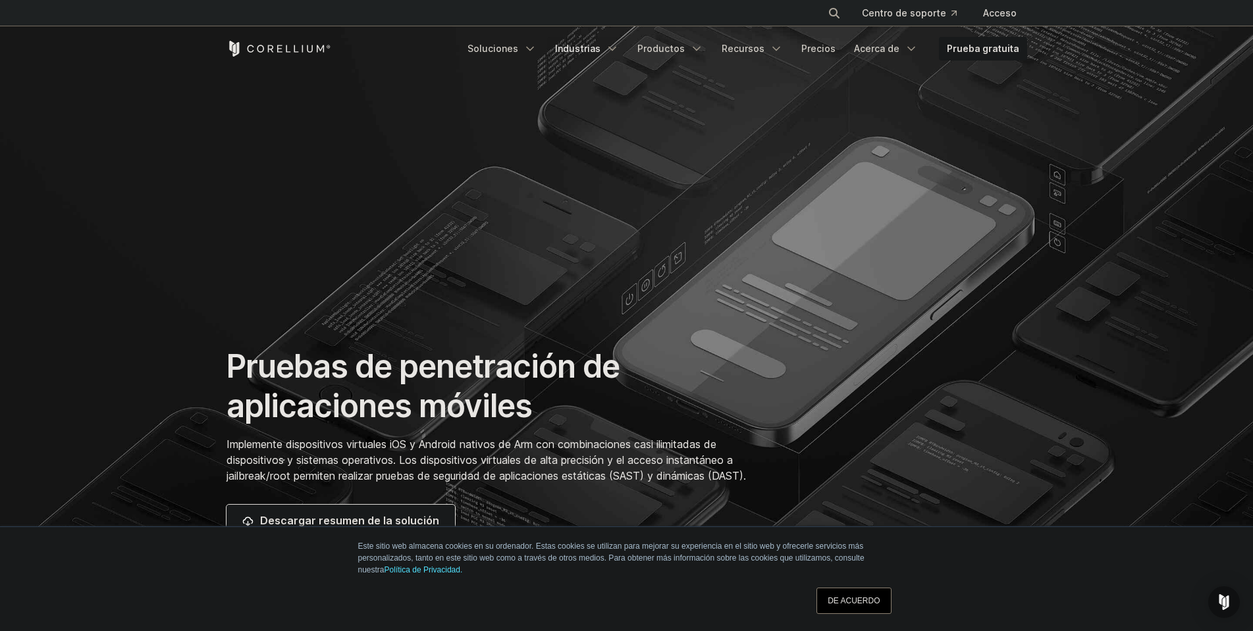
click at [612, 45] on link "Industrias" at bounding box center [587, 49] width 80 height 24
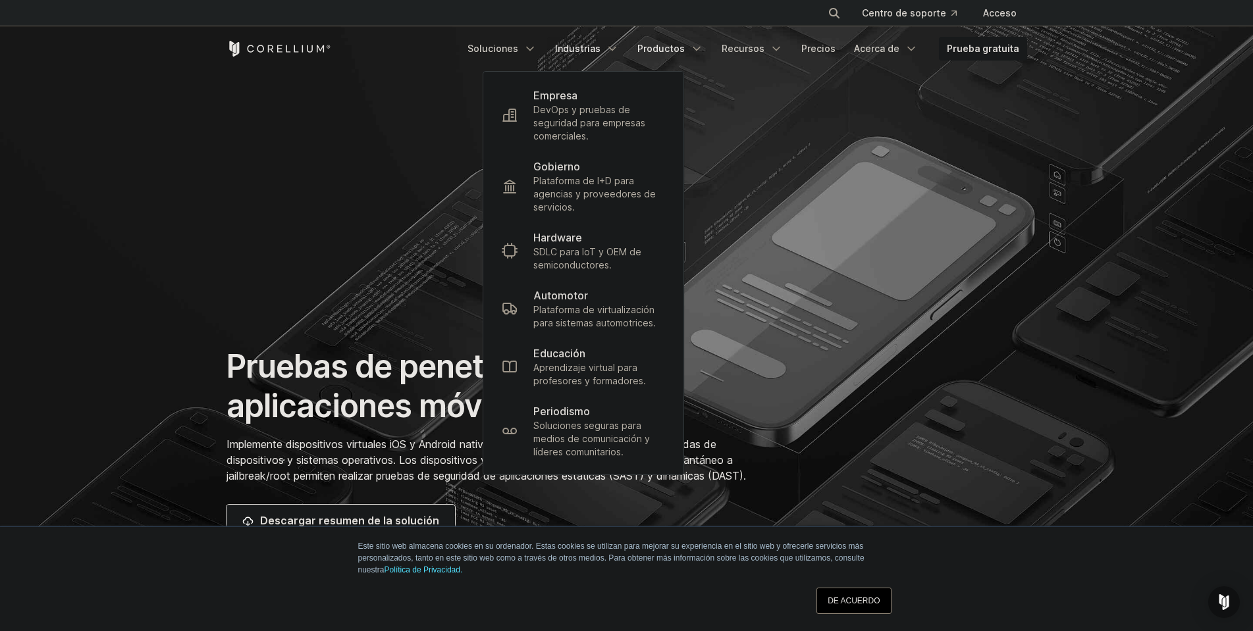
click at [670, 43] on font "Productos" at bounding box center [660, 48] width 47 height 11
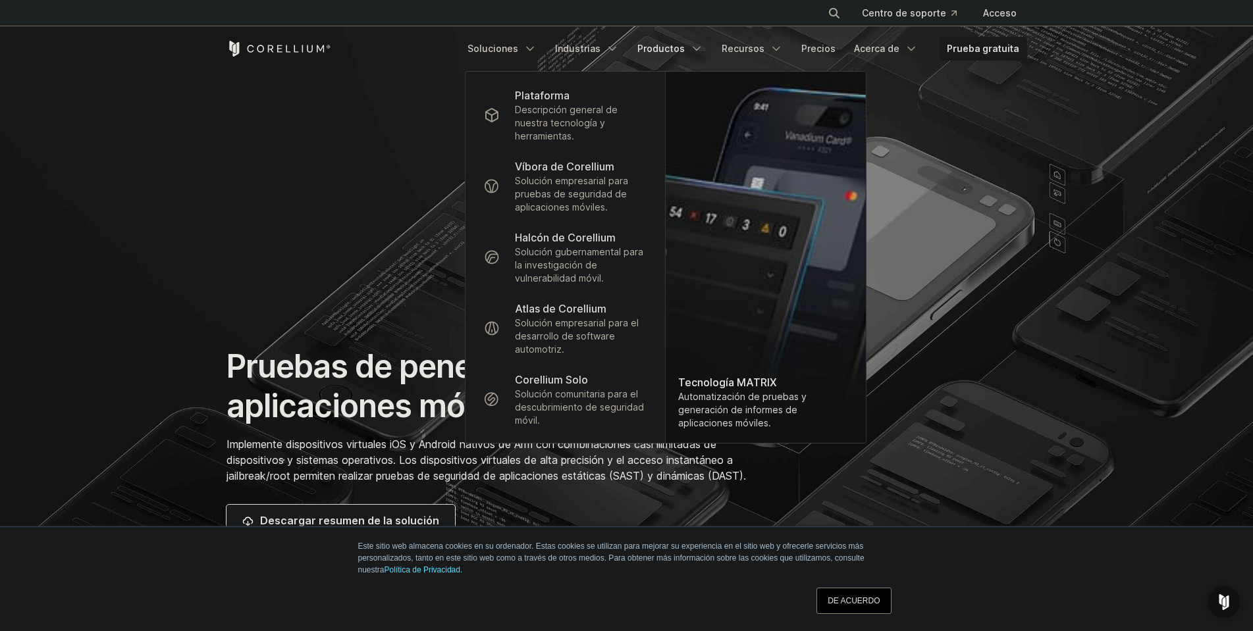
click at [390, 266] on section "Pruebas de penetración de aplicaciones móviles Implemente dispositivos virtuale…" at bounding box center [626, 300] width 1253 height 600
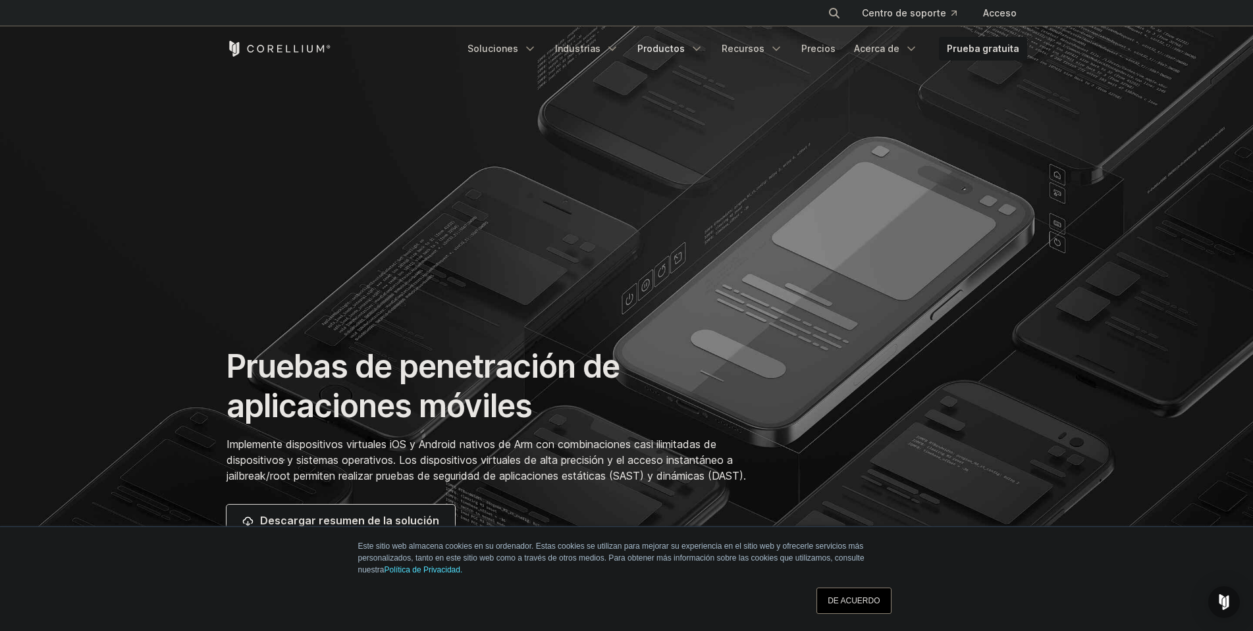
click at [679, 53] on font "Productos" at bounding box center [660, 48] width 47 height 11
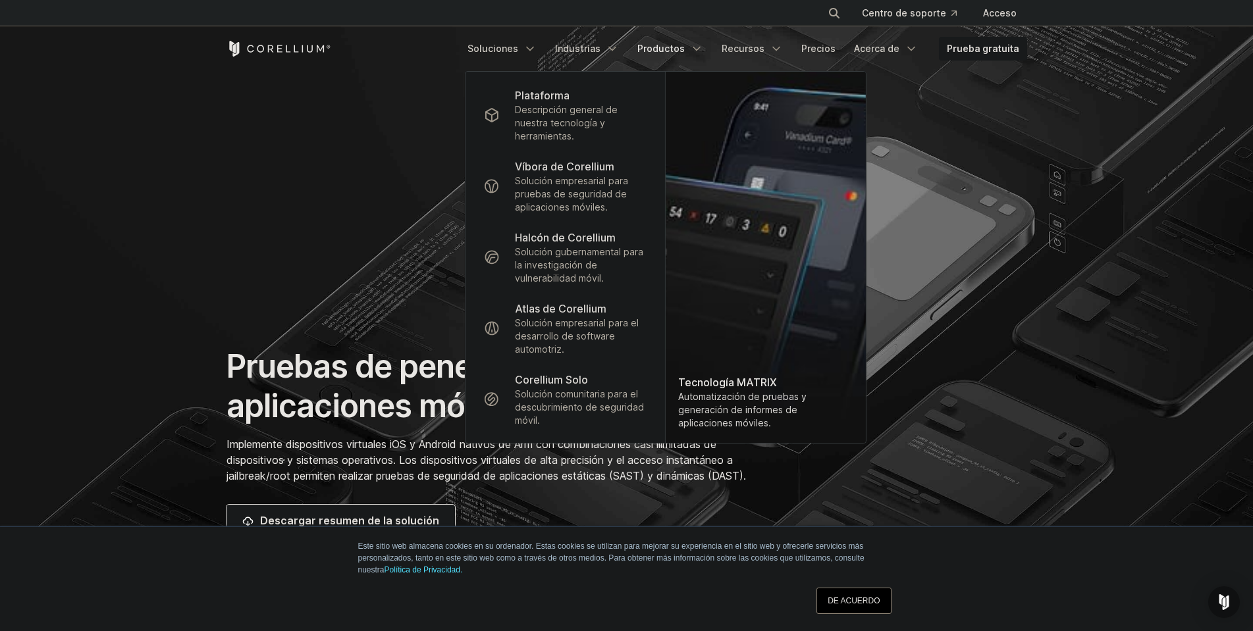
click at [679, 53] on font "Productos" at bounding box center [660, 48] width 47 height 11
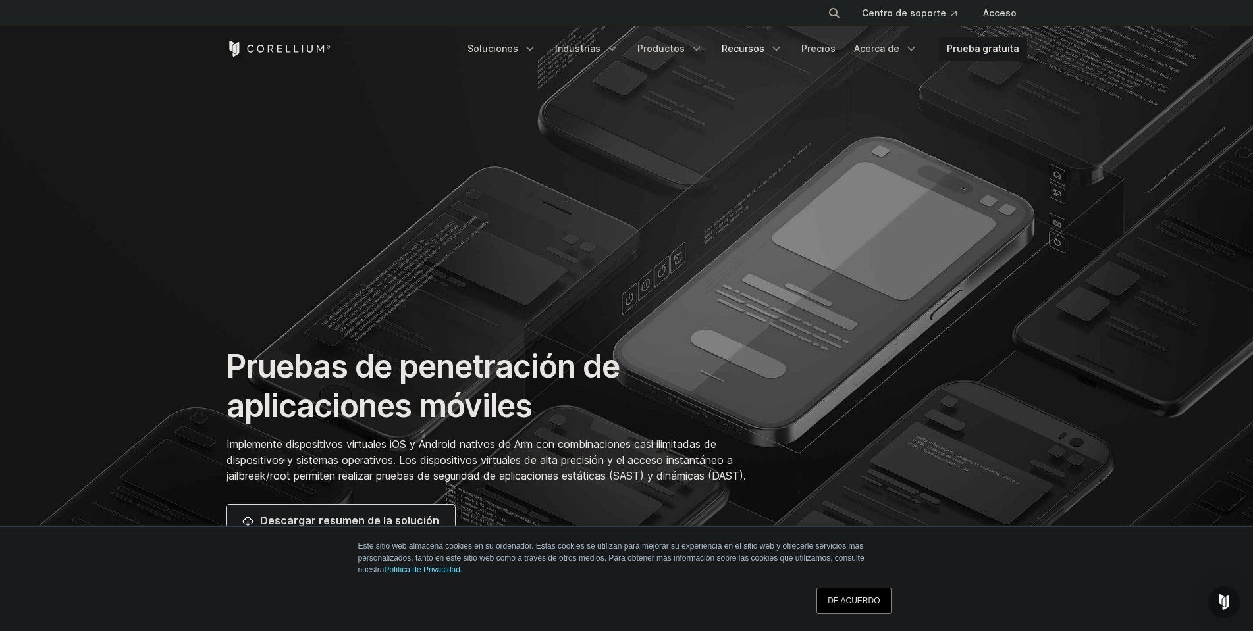
click at [736, 45] on font "Recursos" at bounding box center [742, 48] width 43 height 11
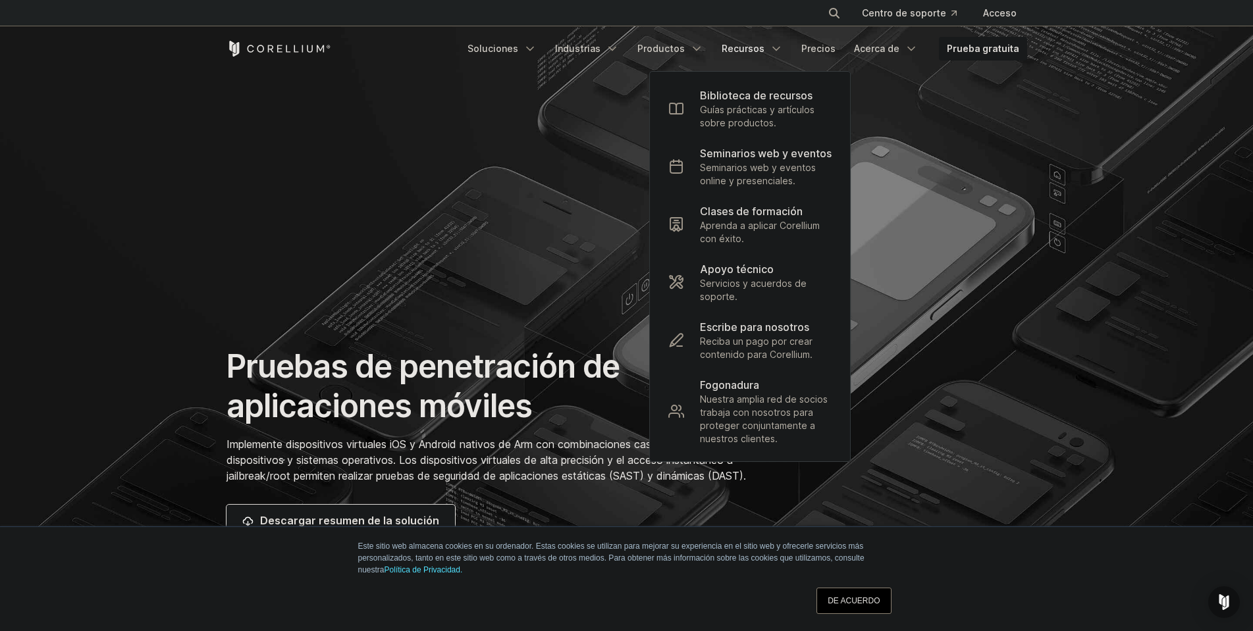
click at [736, 45] on font "Recursos" at bounding box center [742, 48] width 43 height 11
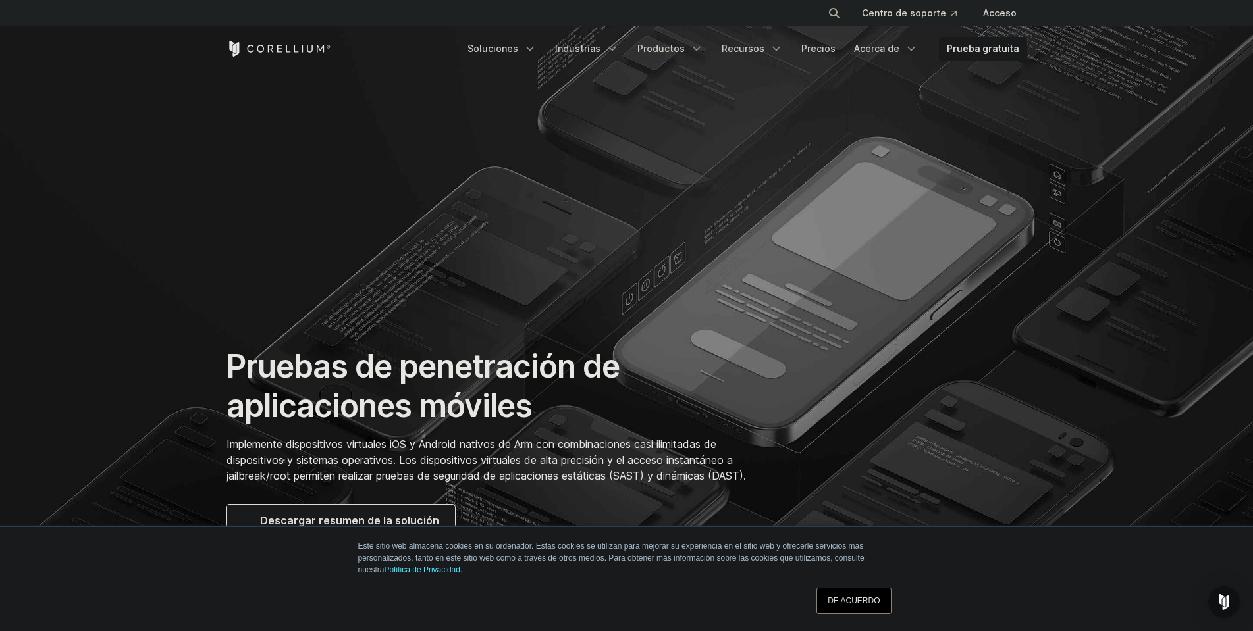
click at [862, 593] on link "DE ACUERDO" at bounding box center [853, 601] width 74 height 26
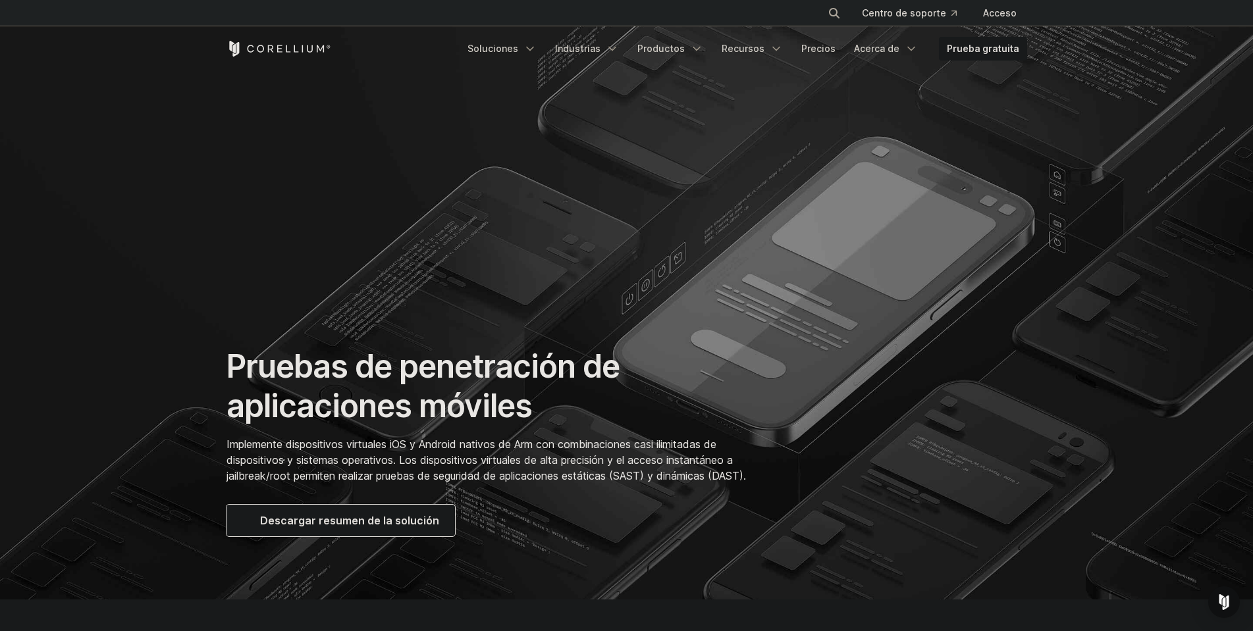
click at [641, 132] on section "Pruebas de penetración de aplicaciones móviles Implemente dispositivos virtuale…" at bounding box center [626, 300] width 1253 height 600
click at [591, 48] on font "Industrias" at bounding box center [577, 48] width 45 height 11
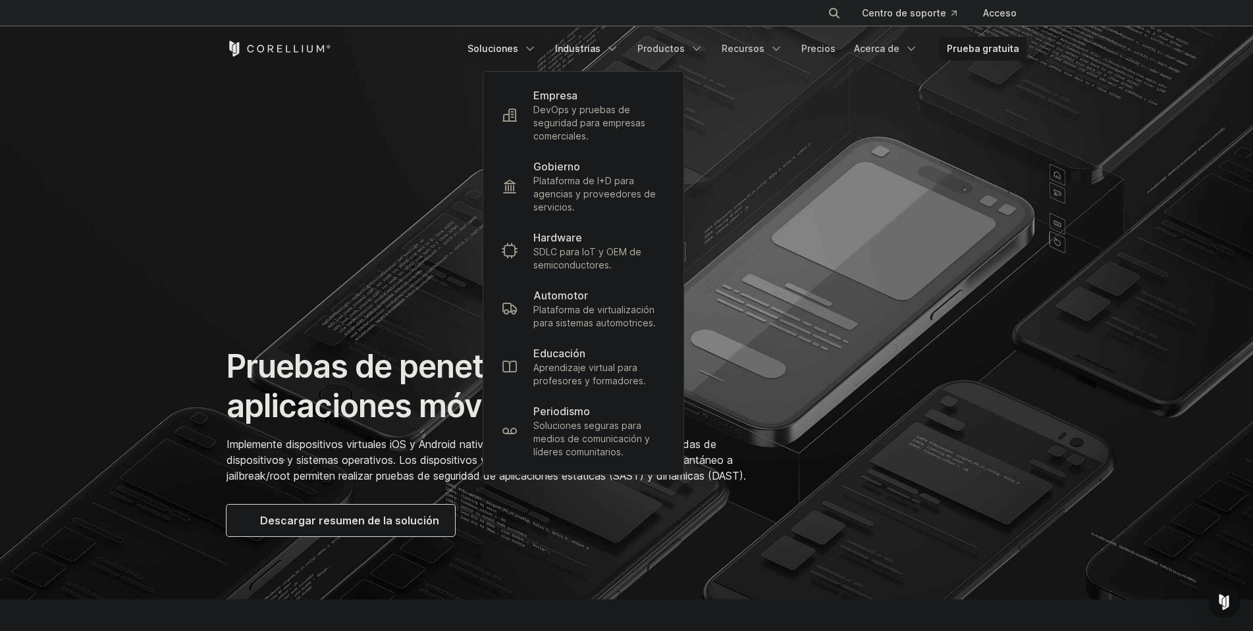
click at [536, 51] on icon "Menú de navegación" at bounding box center [529, 48] width 13 height 13
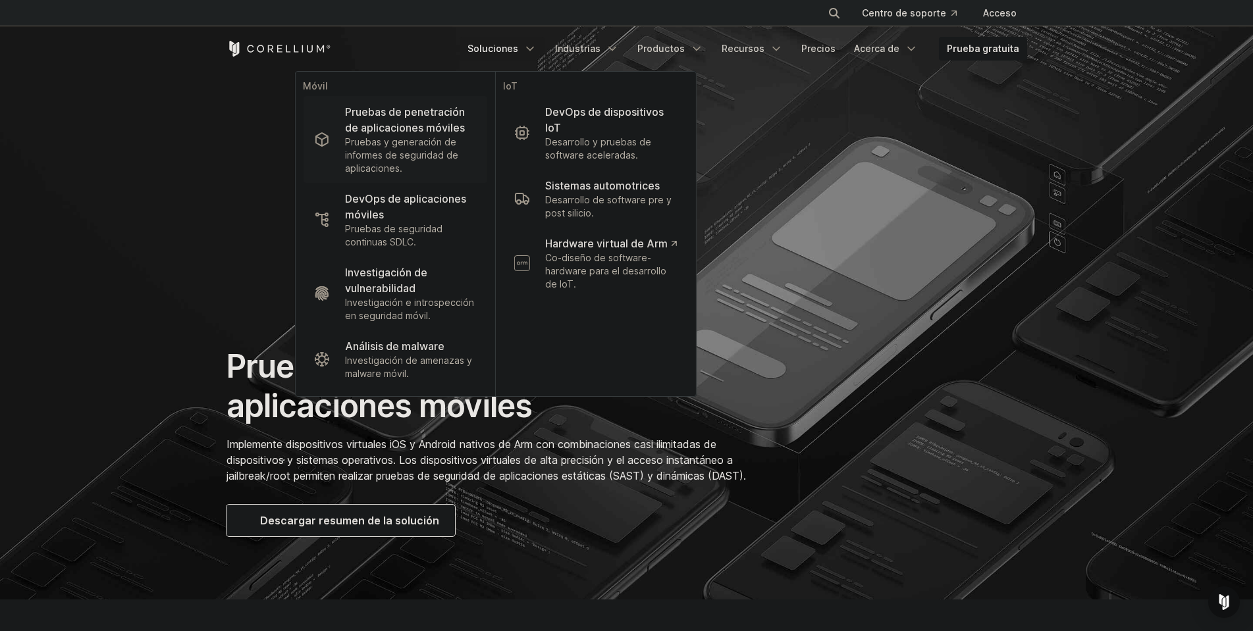
click at [444, 139] on font "Pruebas y generación de informes de seguridad de aplicaciones." at bounding box center [401, 155] width 113 height 38
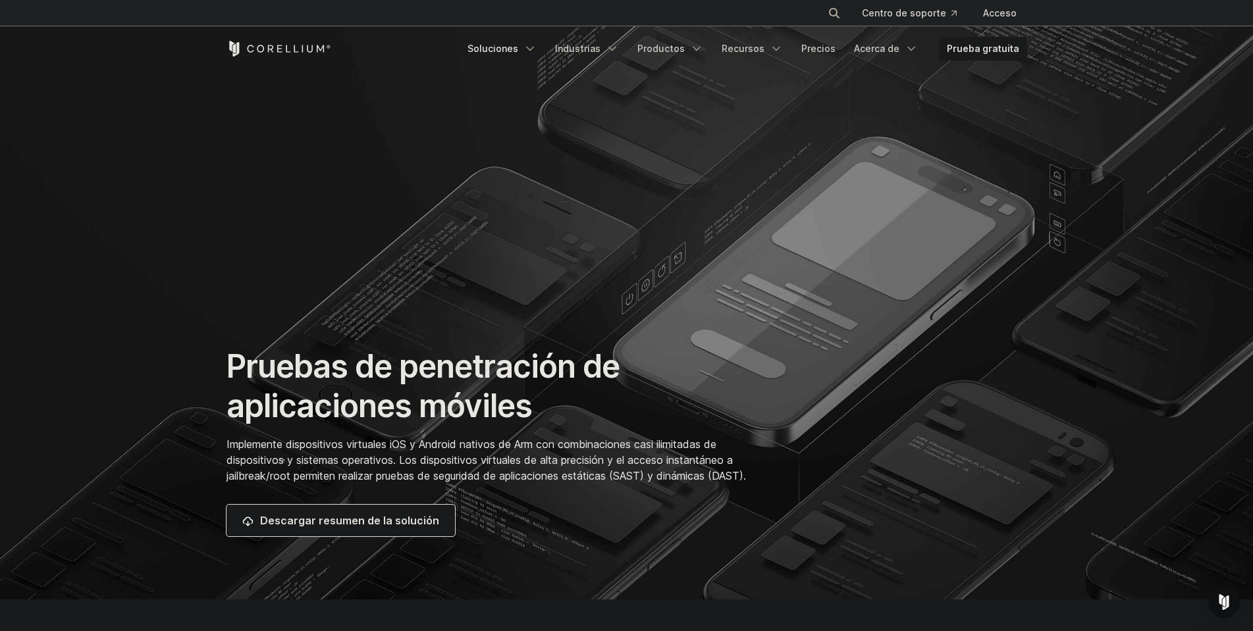
click at [517, 50] on font "Soluciones" at bounding box center [492, 48] width 51 height 11
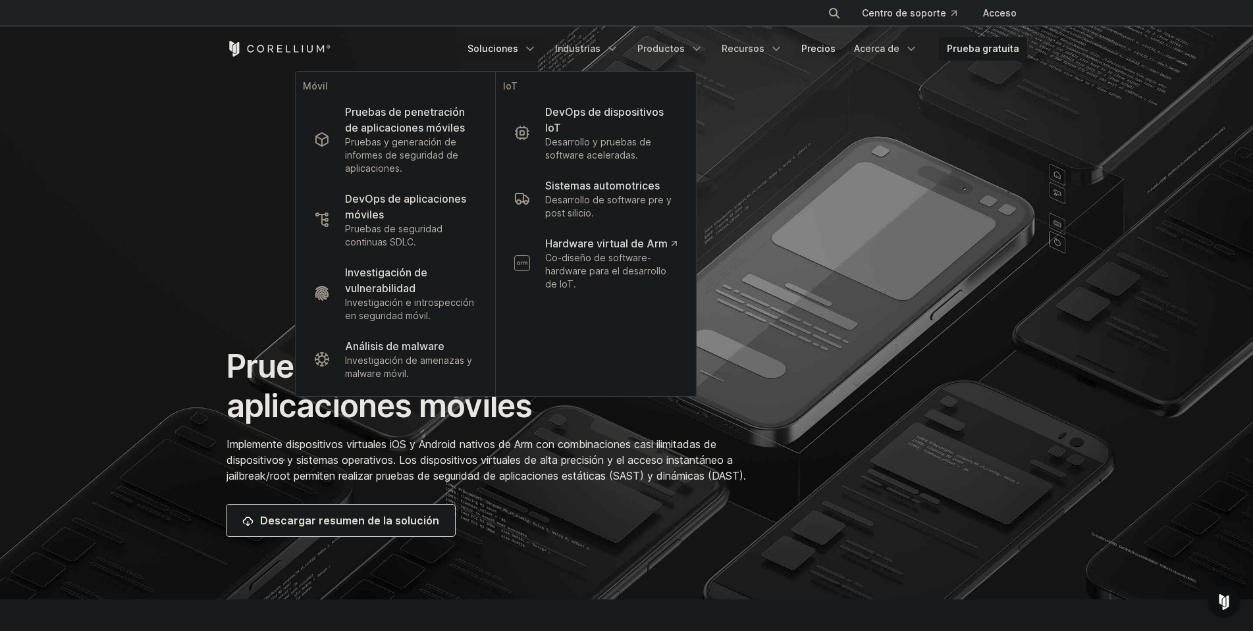
click at [816, 48] on font "Precios" at bounding box center [818, 48] width 34 height 11
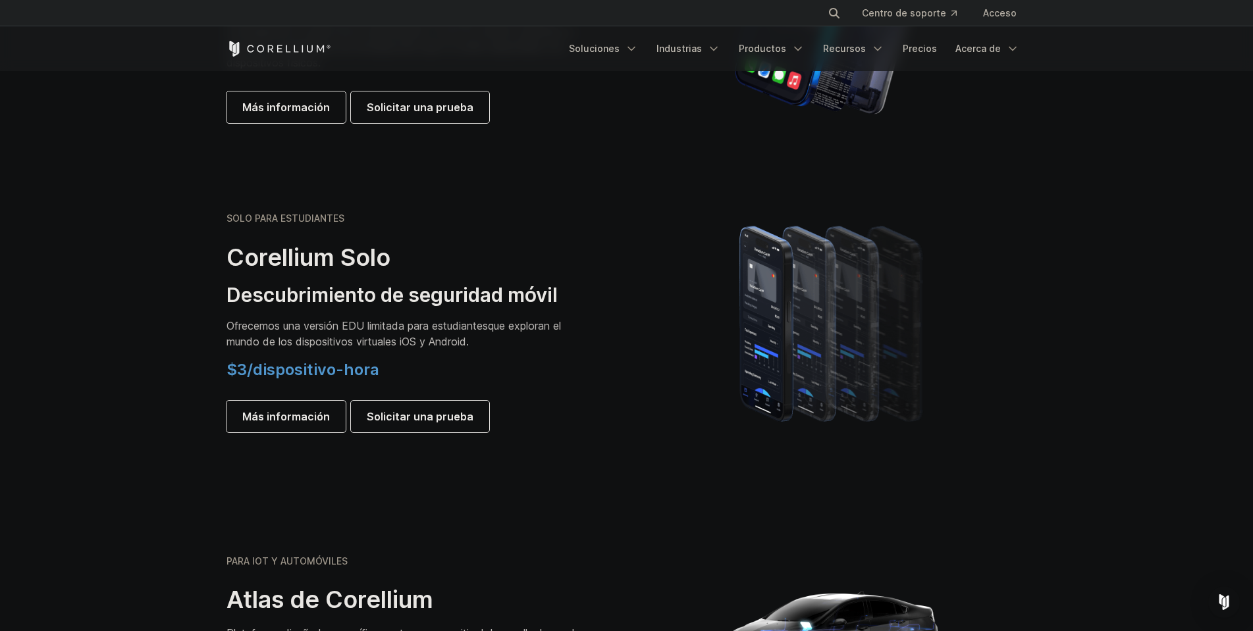
scroll to position [987, 0]
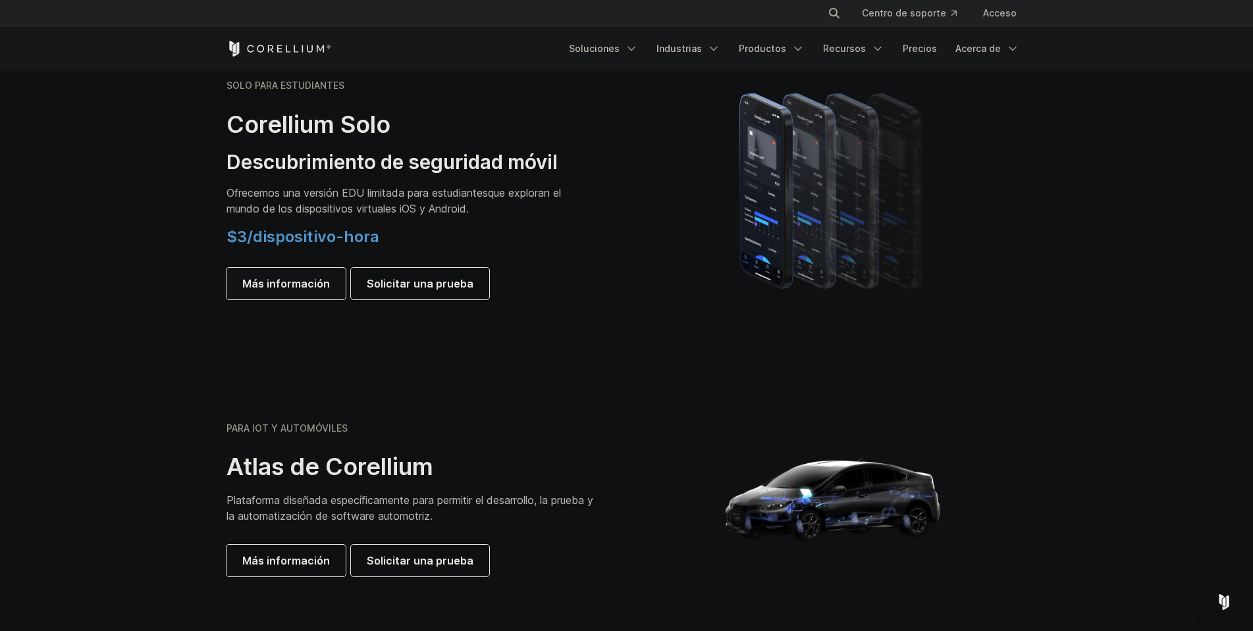
click at [297, 285] on font "Más información" at bounding box center [286, 283] width 88 height 13
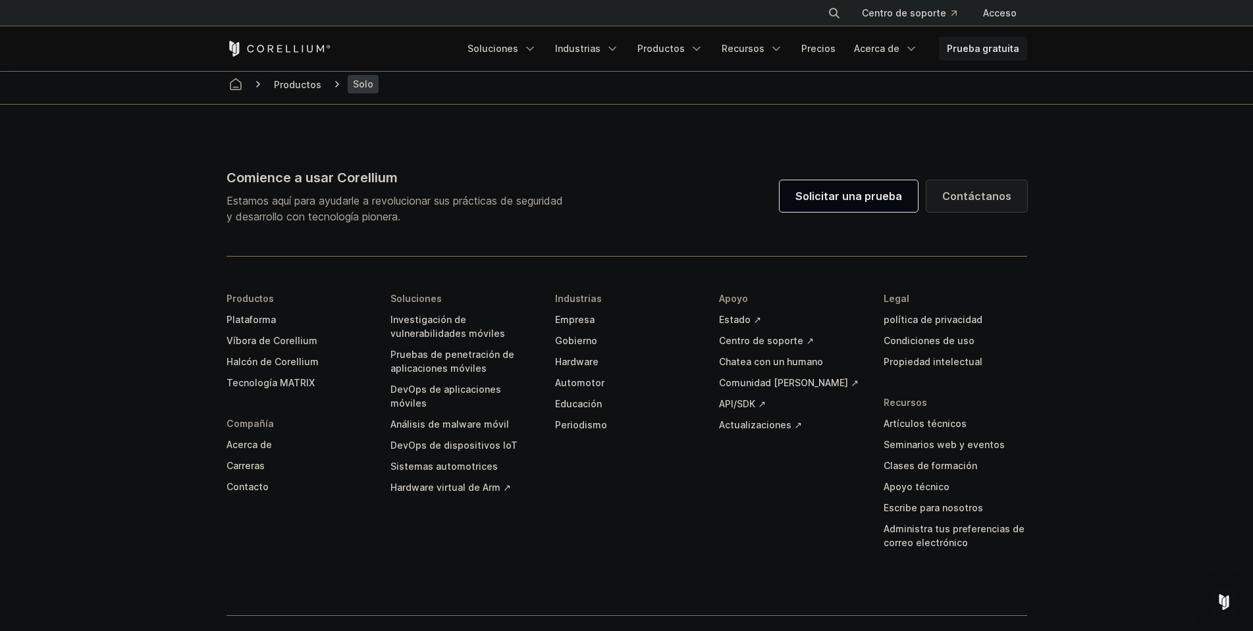
scroll to position [2699, 0]
click at [518, 49] on font "Soluciones" at bounding box center [492, 48] width 51 height 11
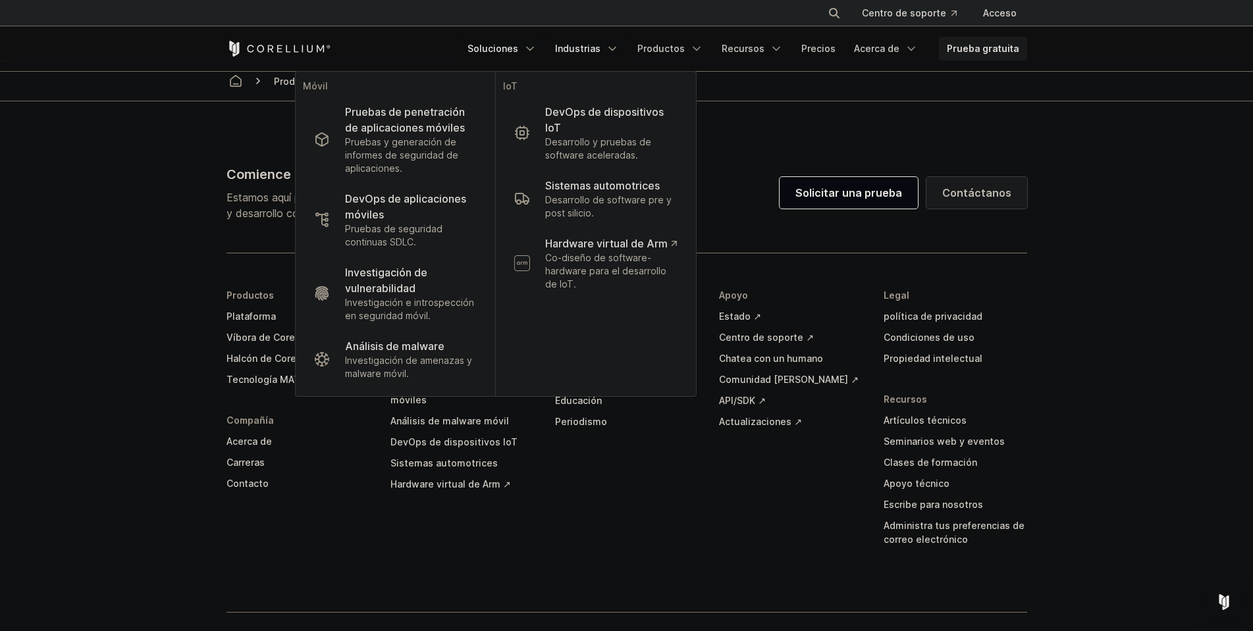
click at [600, 53] on font "Industrias" at bounding box center [577, 48] width 45 height 11
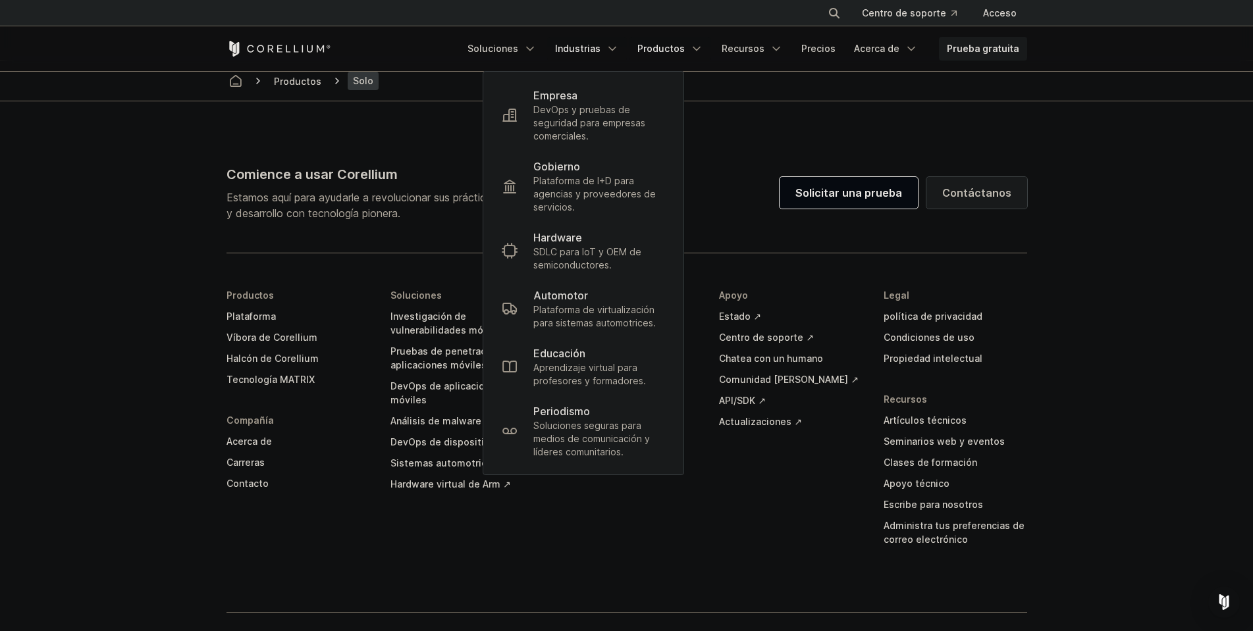
click at [681, 53] on font "Productos" at bounding box center [660, 48] width 47 height 11
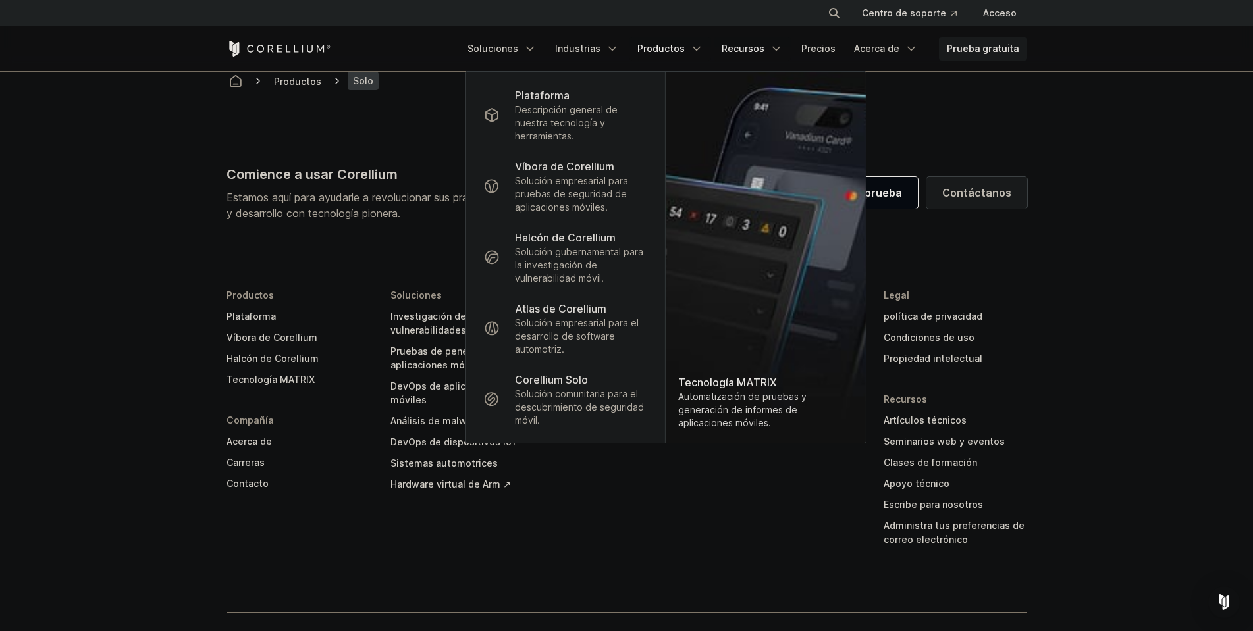
click at [775, 40] on link "Recursos" at bounding box center [751, 49] width 77 height 24
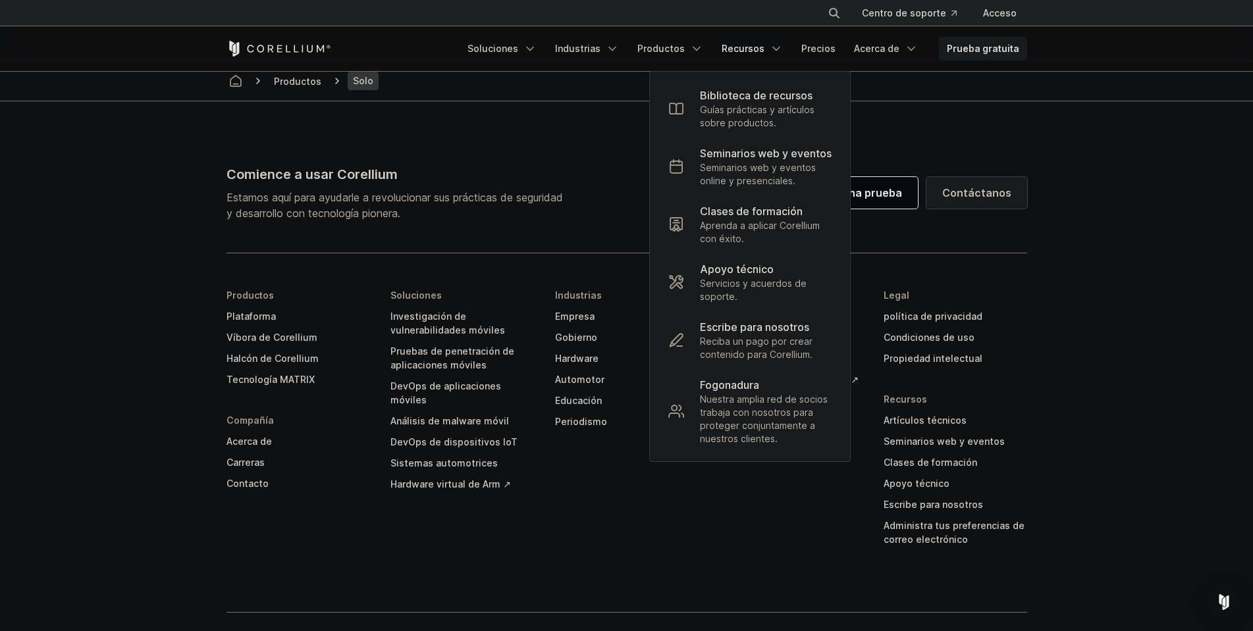
click at [1101, 218] on footer "Comience a usar Corellium Estamos aquí para ayudarle a revolucionar sus práctic…" at bounding box center [626, 396] width 1253 height 590
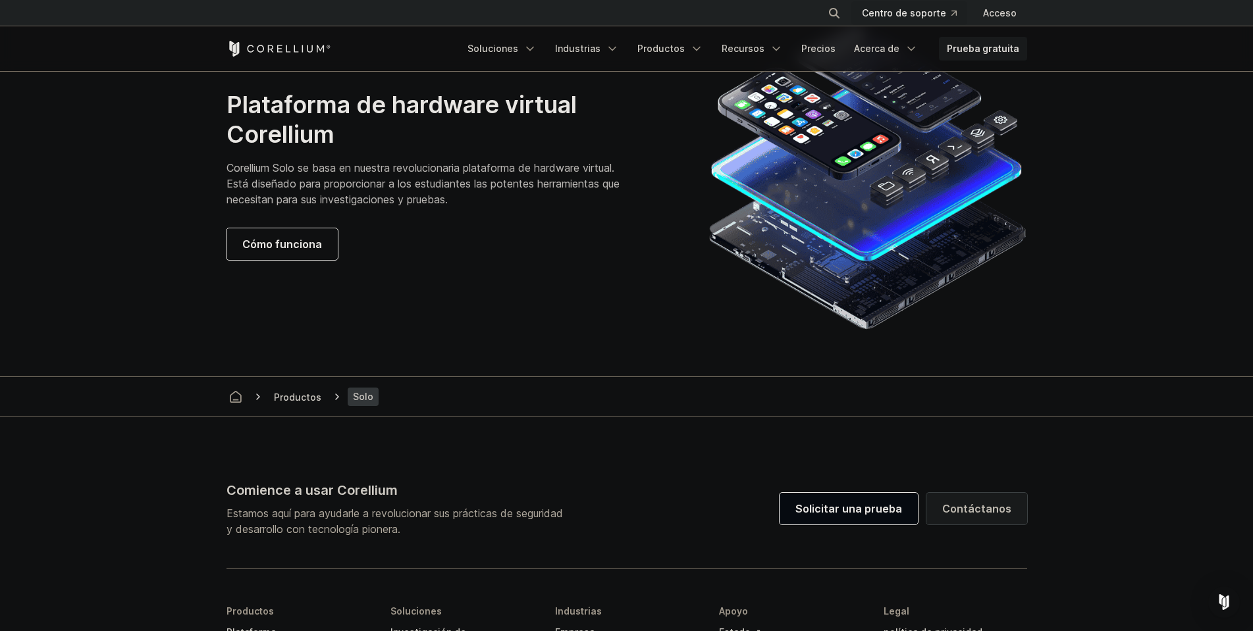
scroll to position [2501, 0]
